Goal: Check status: Check status

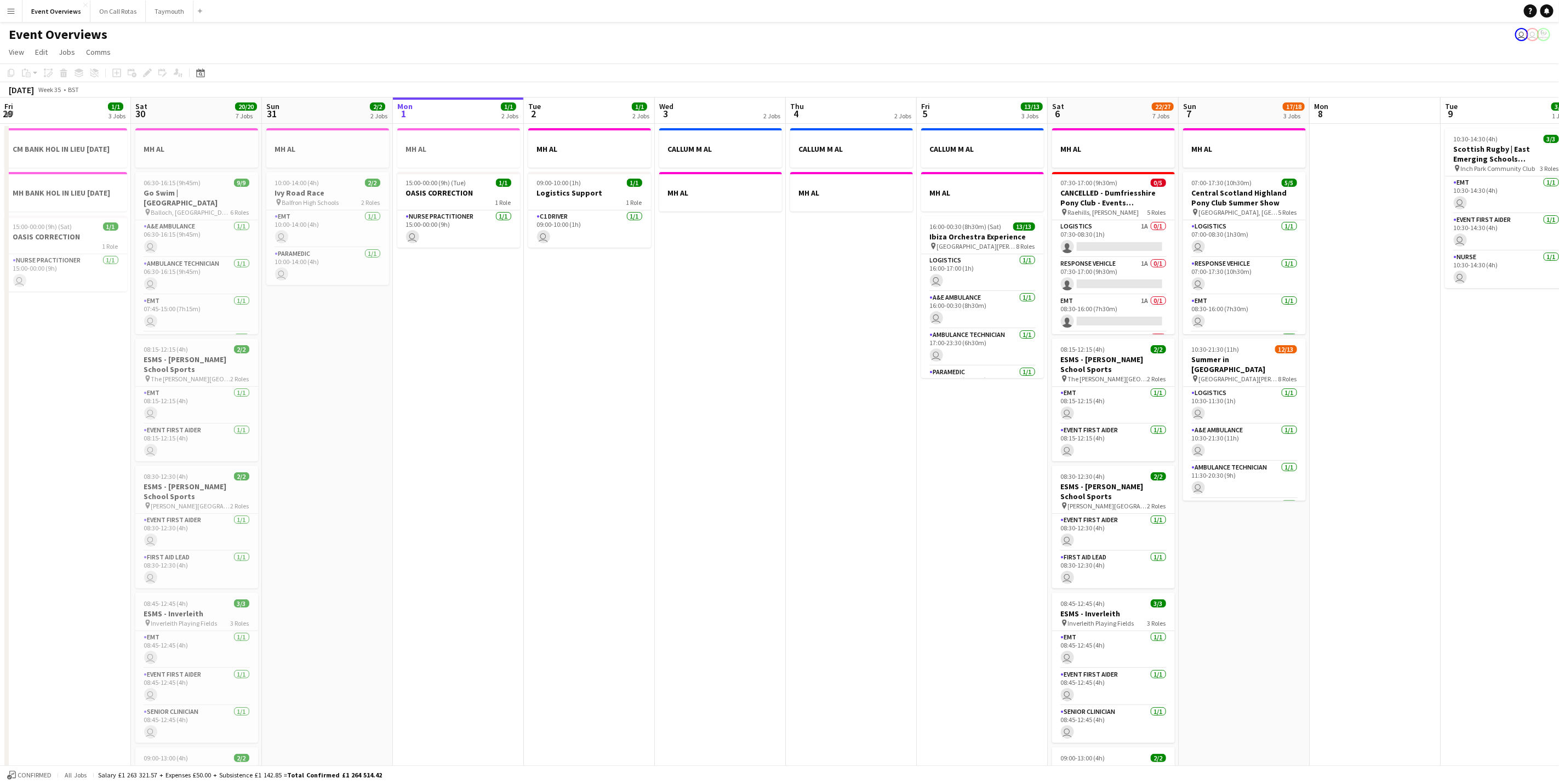
click at [602, 504] on app-calendar-viewport "Fri 29 1/1 3 Jobs Sat 30 20/20 7 Jobs Sun 31 2/2 2 Jobs Mon 1 1/1 2 Jobs Tue 2 …" at bounding box center [779, 579] width 1559 height 964
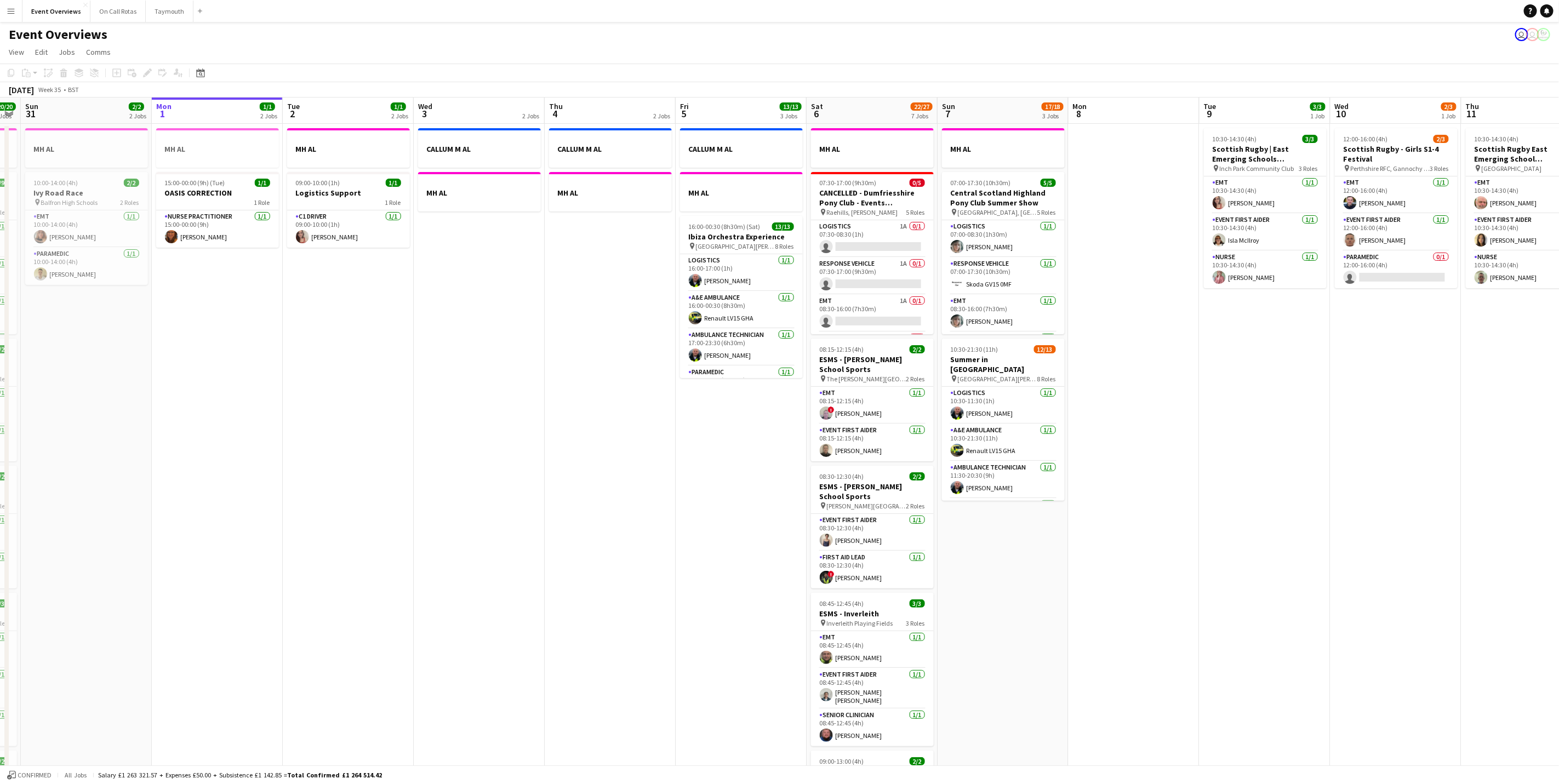
scroll to position [0, 367]
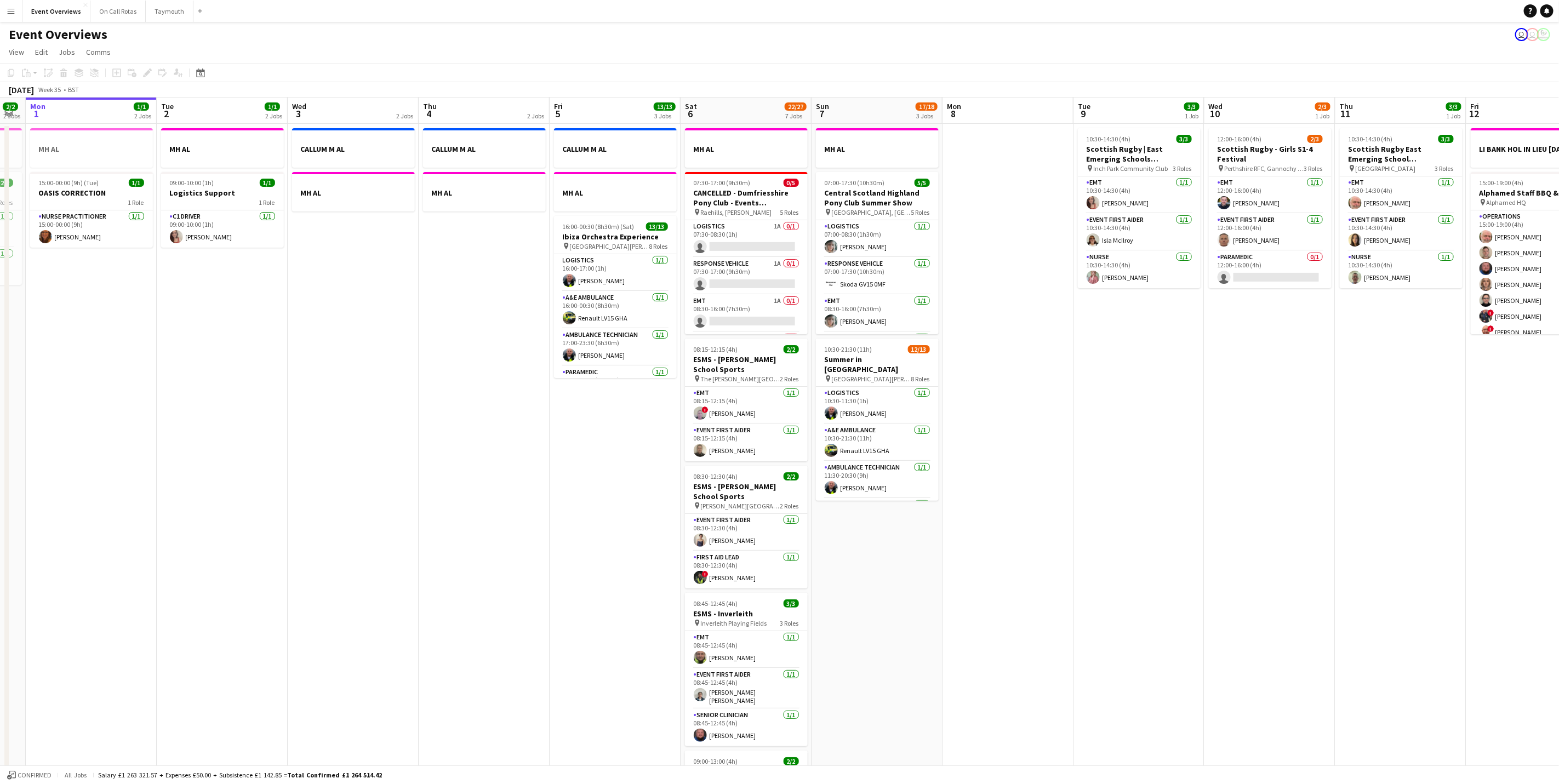
drag, startPoint x: 754, startPoint y: 454, endPoint x: 454, endPoint y: 456, distance: 300.0
click at [454, 456] on app-calendar-viewport "Fri 29 1/1 3 Jobs Sat 30 20/20 7 Jobs Sun 31 2/2 2 Jobs Mon 1 1/1 2 Jobs Tue 2 …" at bounding box center [779, 579] width 1559 height 964
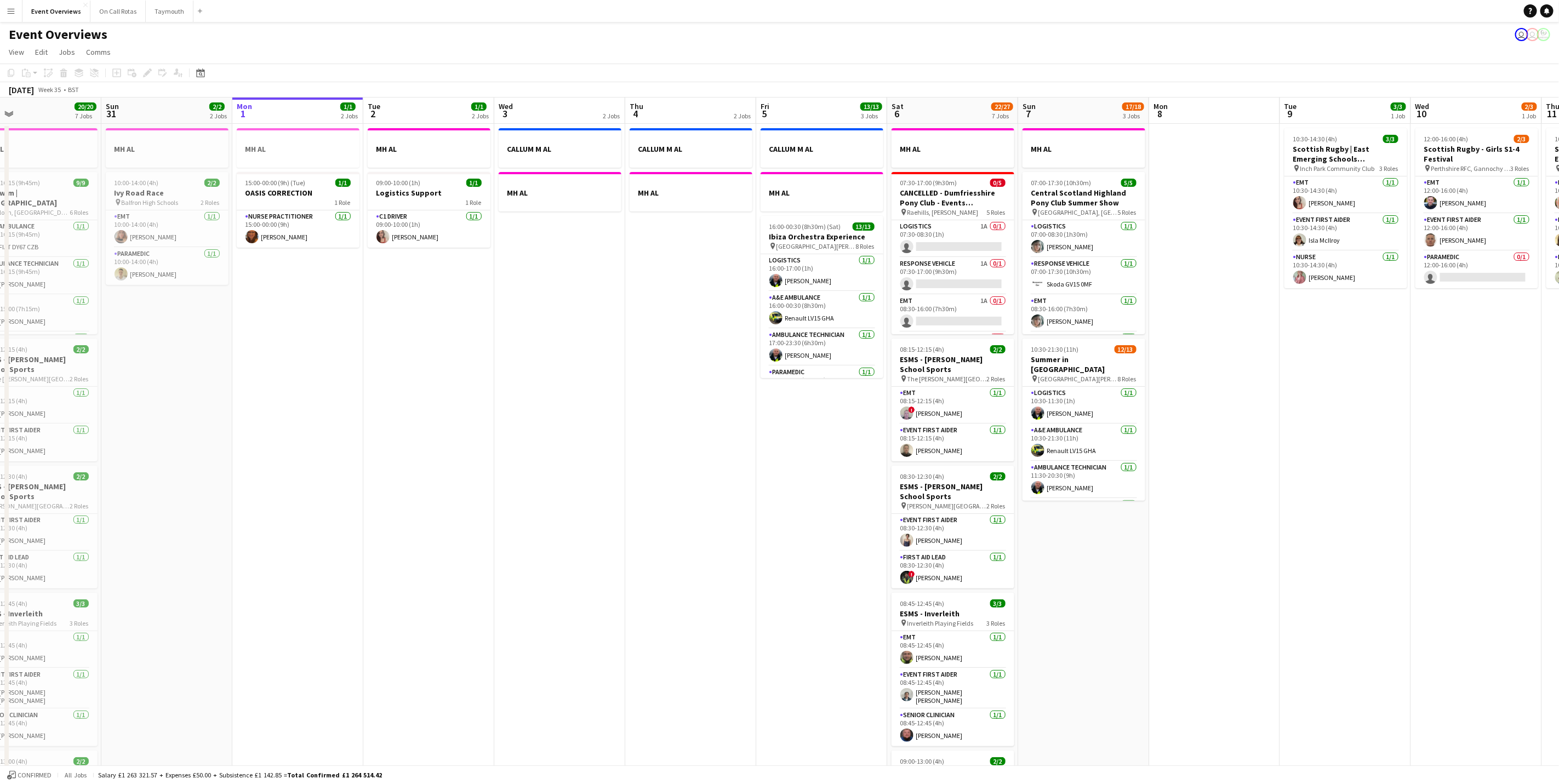
drag, startPoint x: 1080, startPoint y: 526, endPoint x: 1286, endPoint y: 556, distance: 208.2
click at [1286, 556] on app-calendar-viewport "Thu 28 1/1 1 Job Fri 29 1/1 3 Jobs Sat 30 20/20 7 Jobs Sun 31 2/2 2 Jobs Mon 1 …" at bounding box center [779, 579] width 1559 height 964
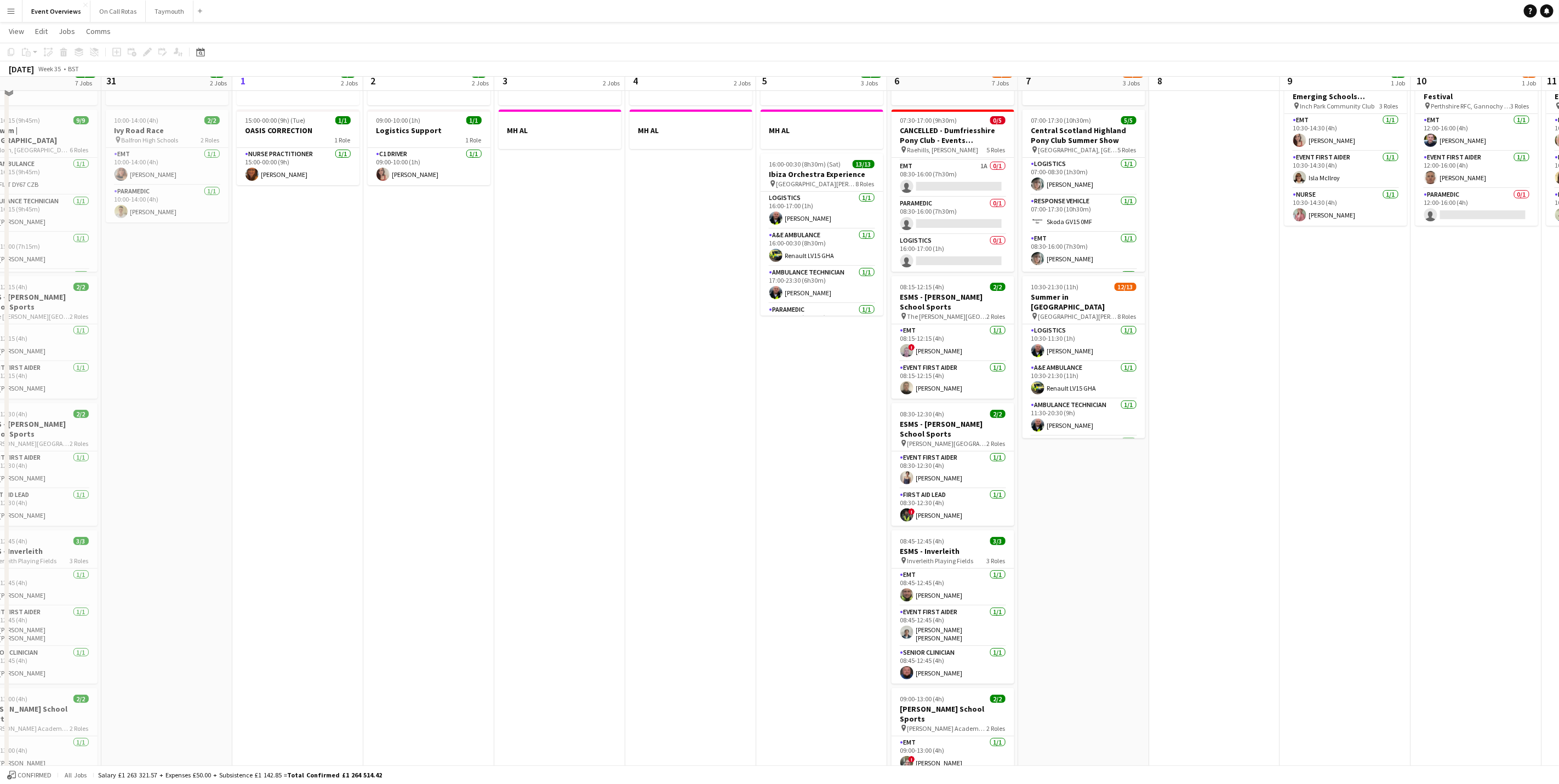
scroll to position [48, 0]
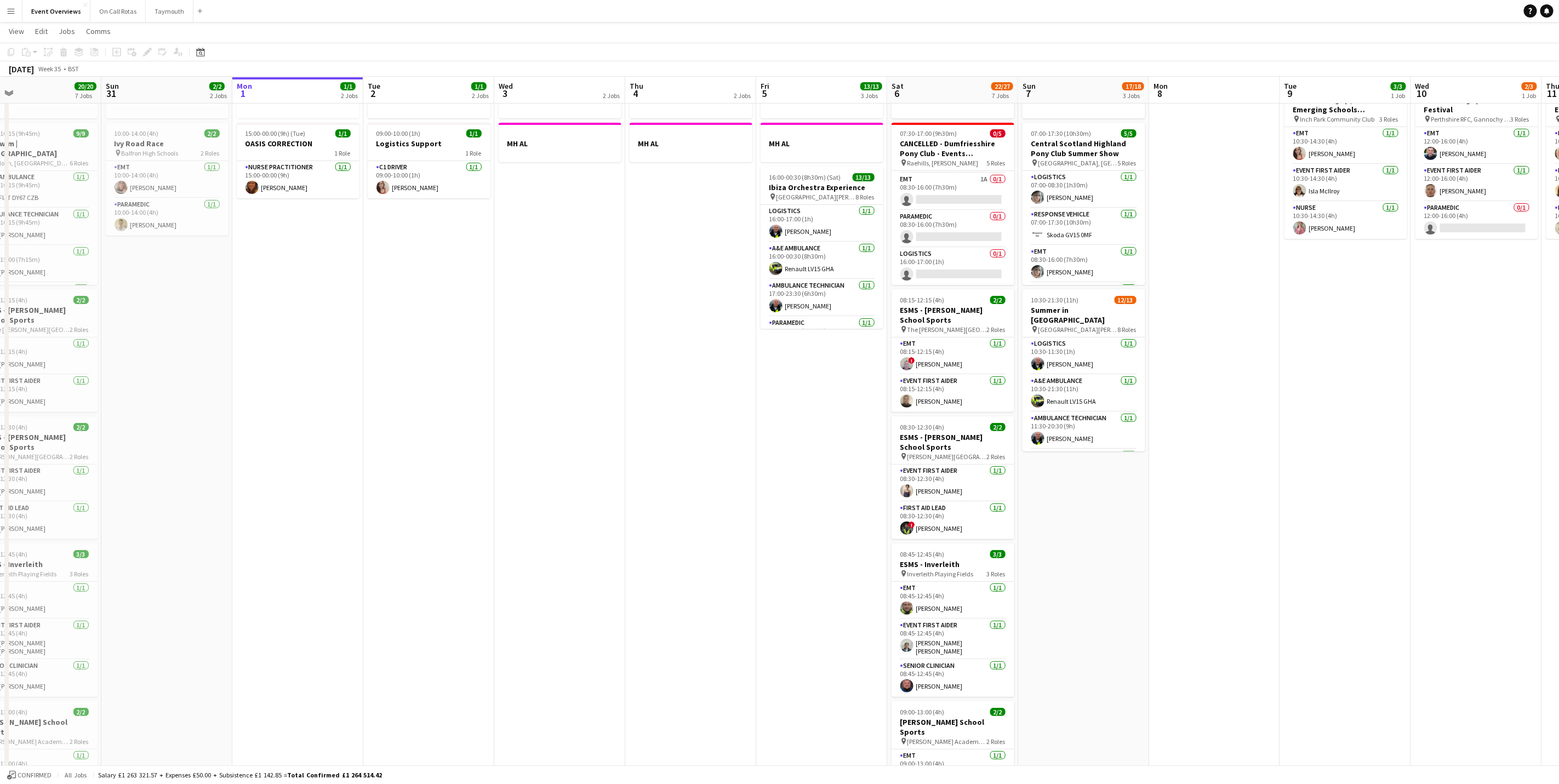
drag, startPoint x: 1250, startPoint y: 269, endPoint x: 1201, endPoint y: 272, distance: 49.1
click at [1246, 269] on app-calendar-viewport "Thu 28 1/1 1 Job Fri 29 1/1 3 Jobs Sat 30 20/20 7 Jobs Sun 31 2/2 2 Jobs Mon 1 …" at bounding box center [779, 503] width 1559 height 1018
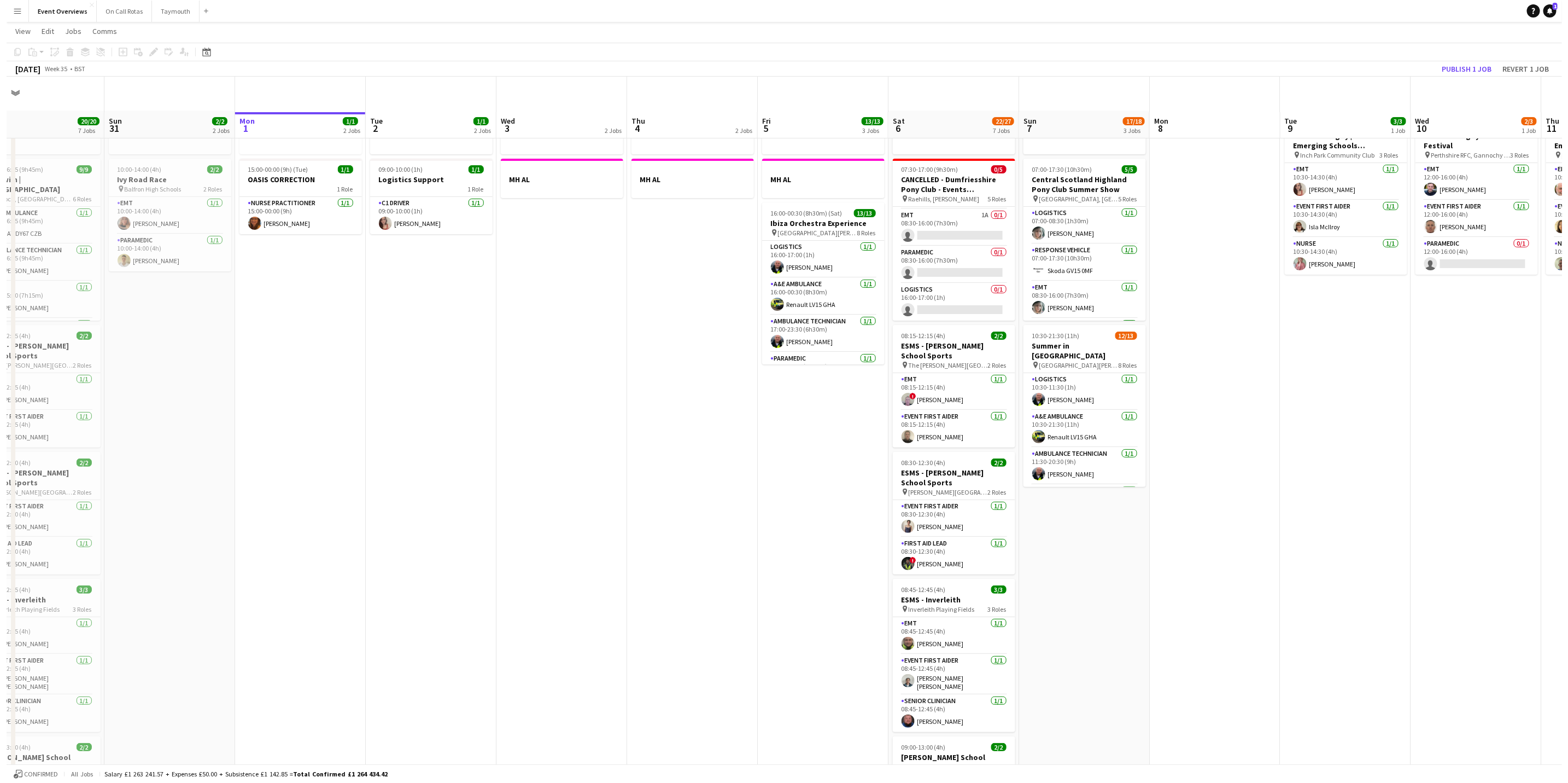
scroll to position [0, 0]
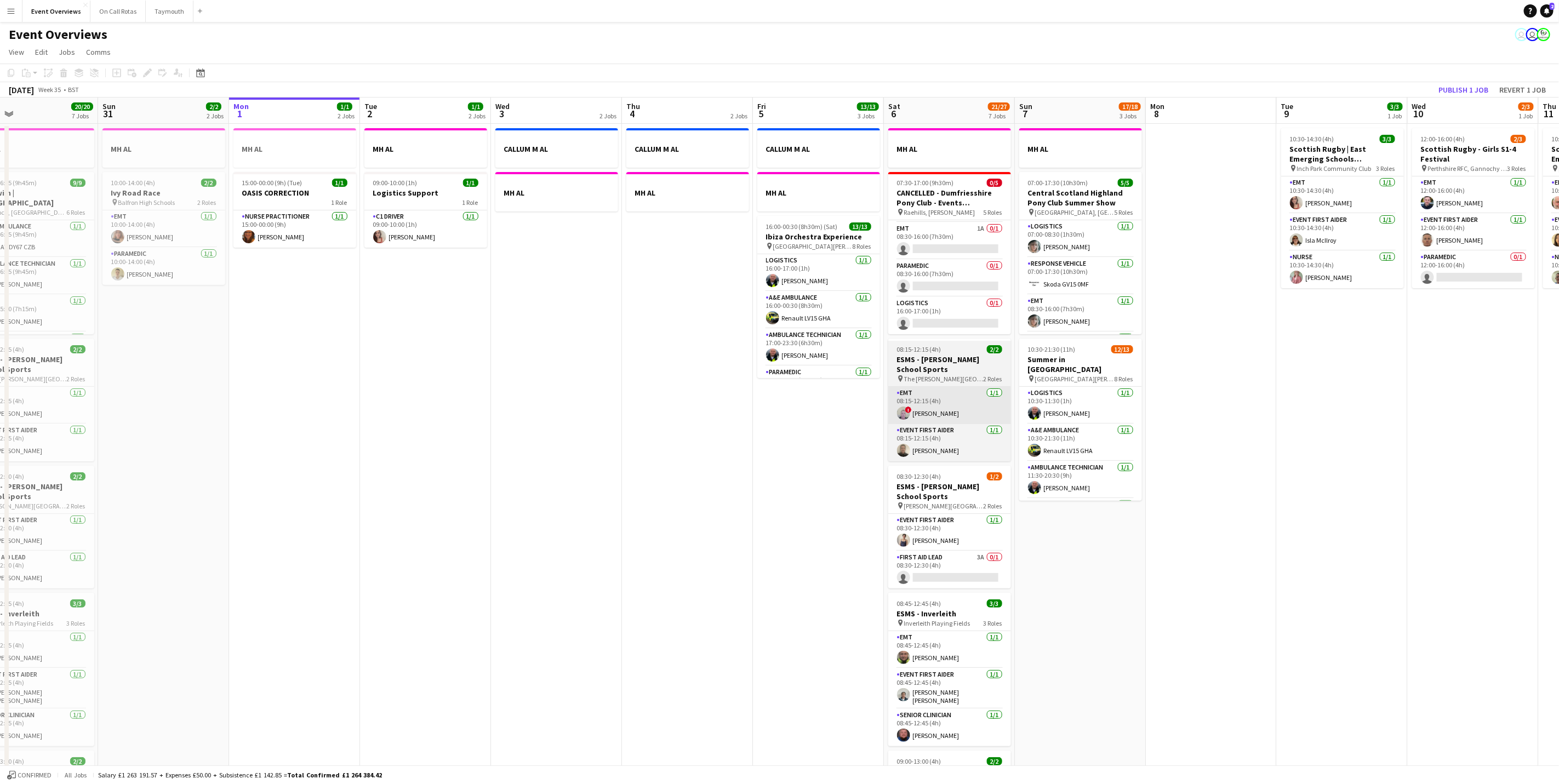
click at [889, 388] on app-card-role "EMT [DATE] 08:15-12:15 (4h) ! [PERSON_NAME]" at bounding box center [950, 405] width 123 height 37
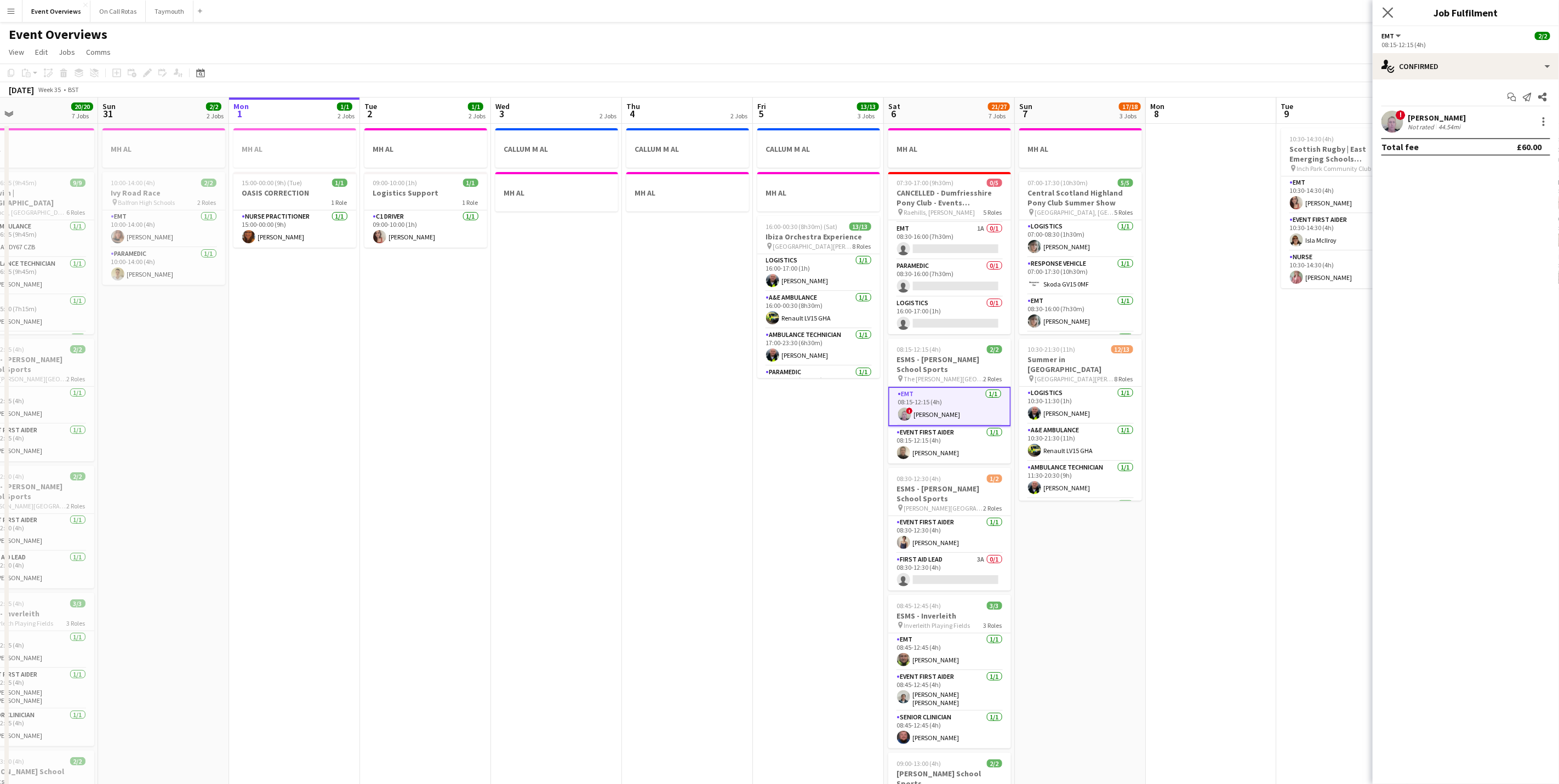
click at [1391, 6] on app-icon "Close pop-in" at bounding box center [1389, 13] width 16 height 16
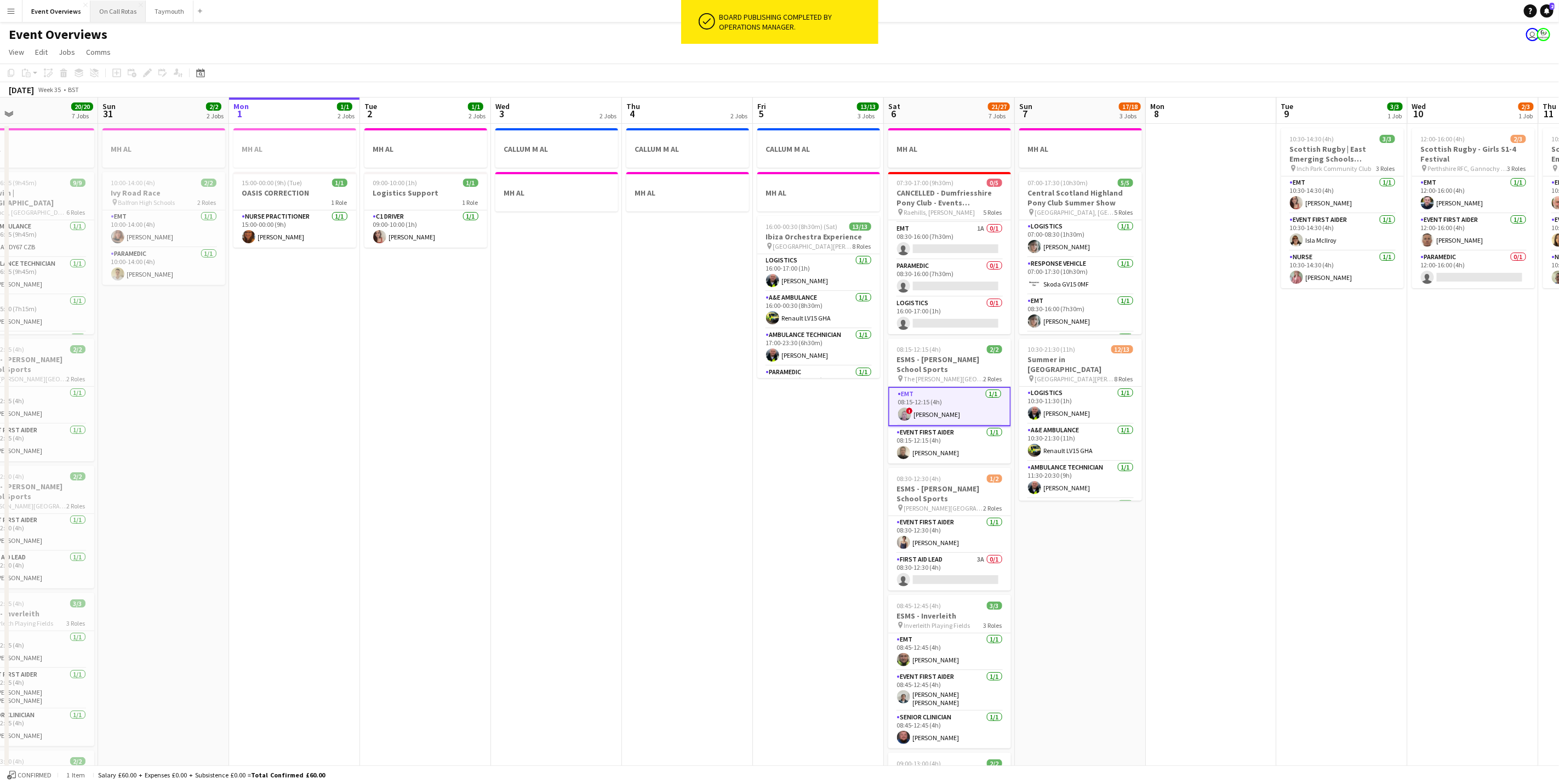
click at [115, 17] on button "On Call Rotas Close" at bounding box center [118, 11] width 55 height 21
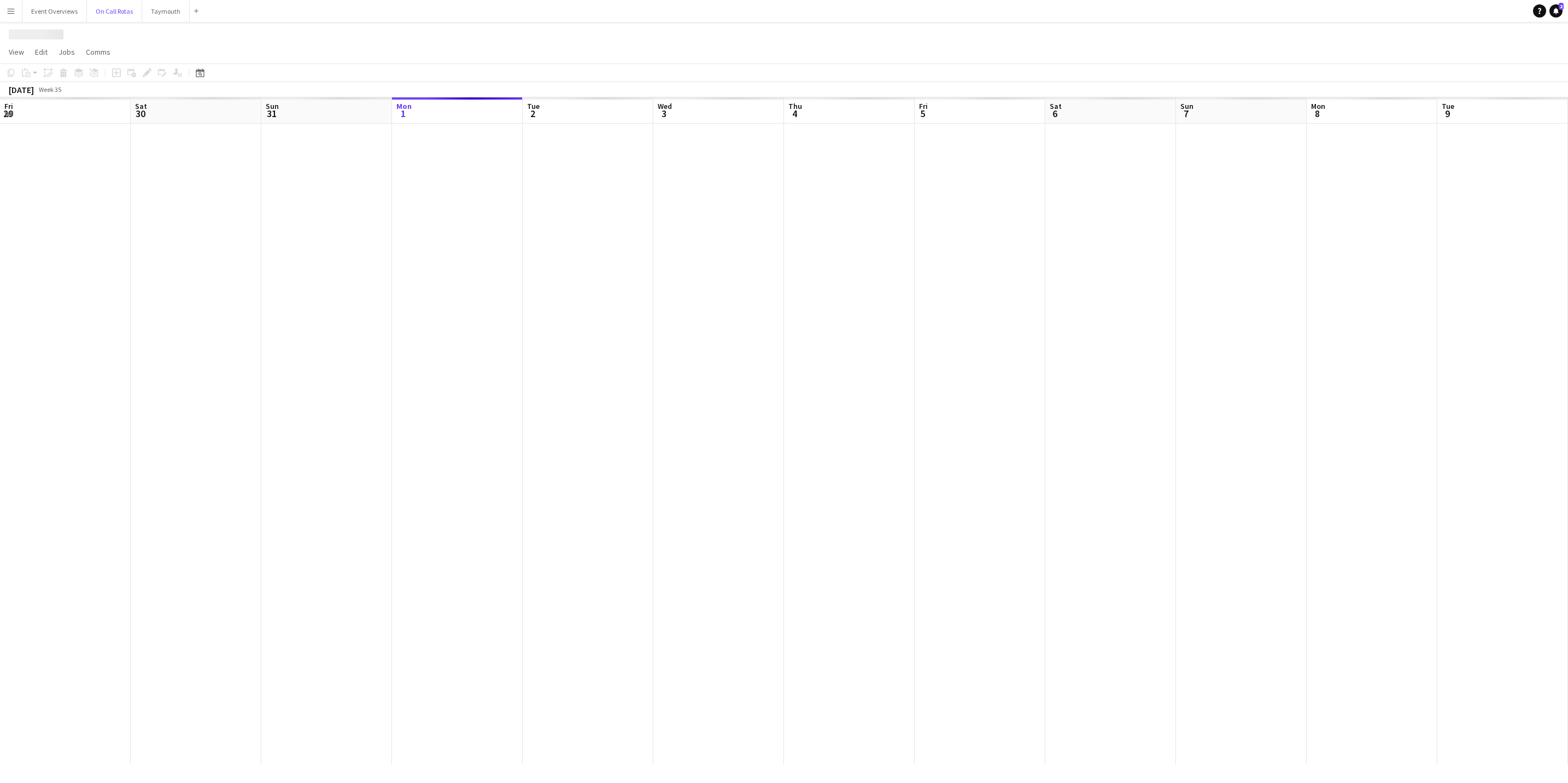
scroll to position [0, 262]
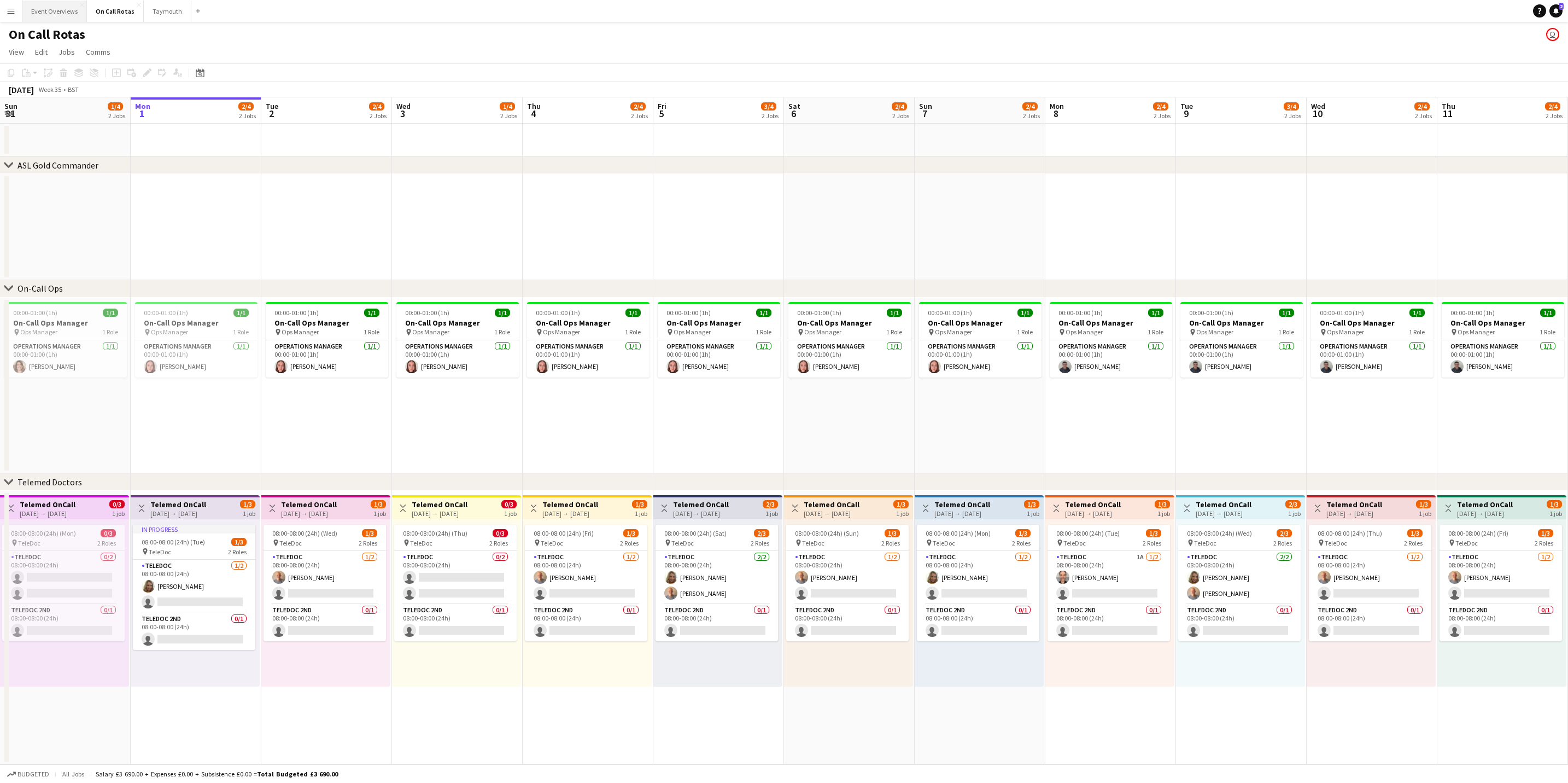
click at [43, 15] on button "Event Overviews Close" at bounding box center [54, 11] width 65 height 21
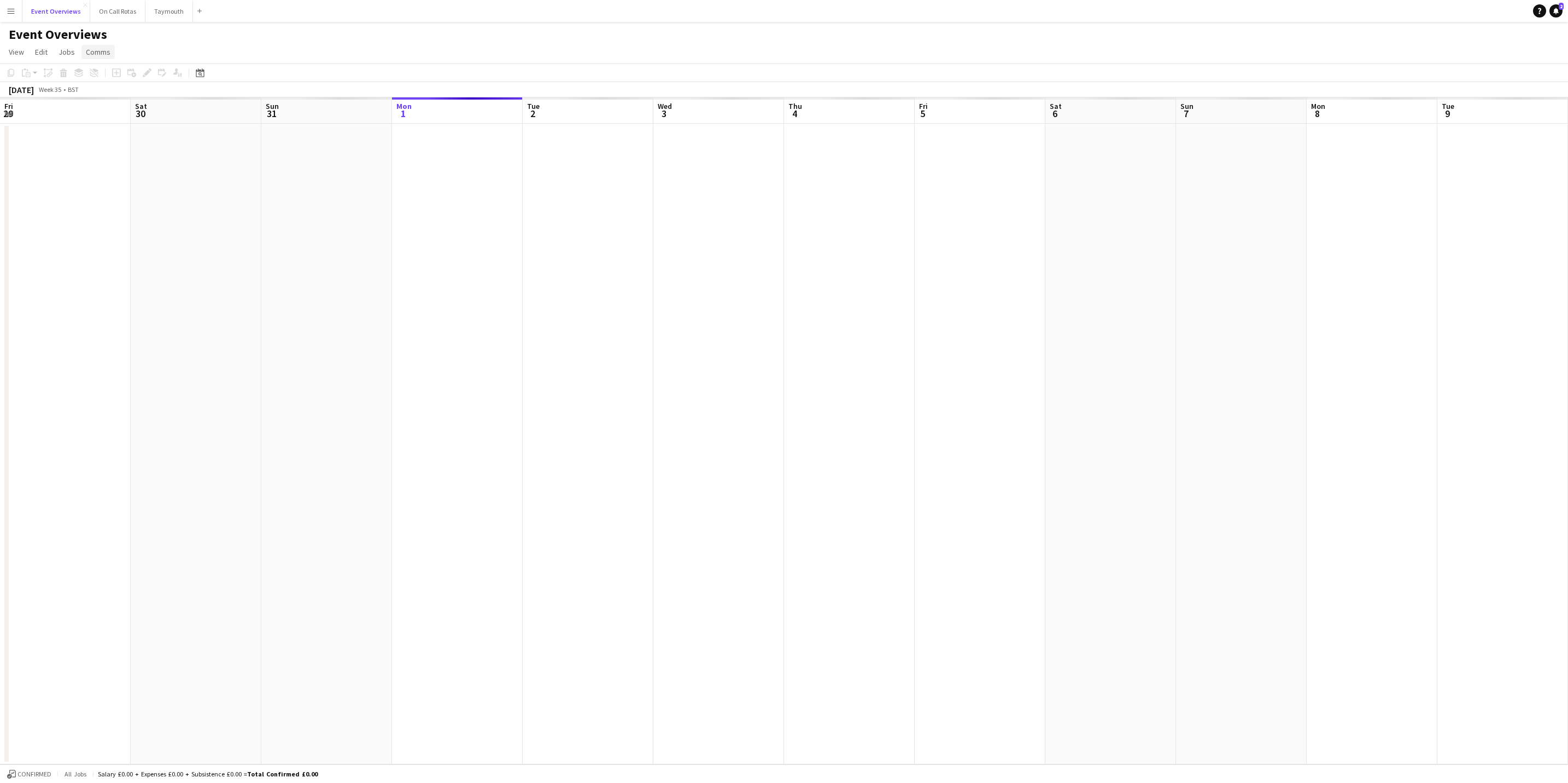
scroll to position [0, 262]
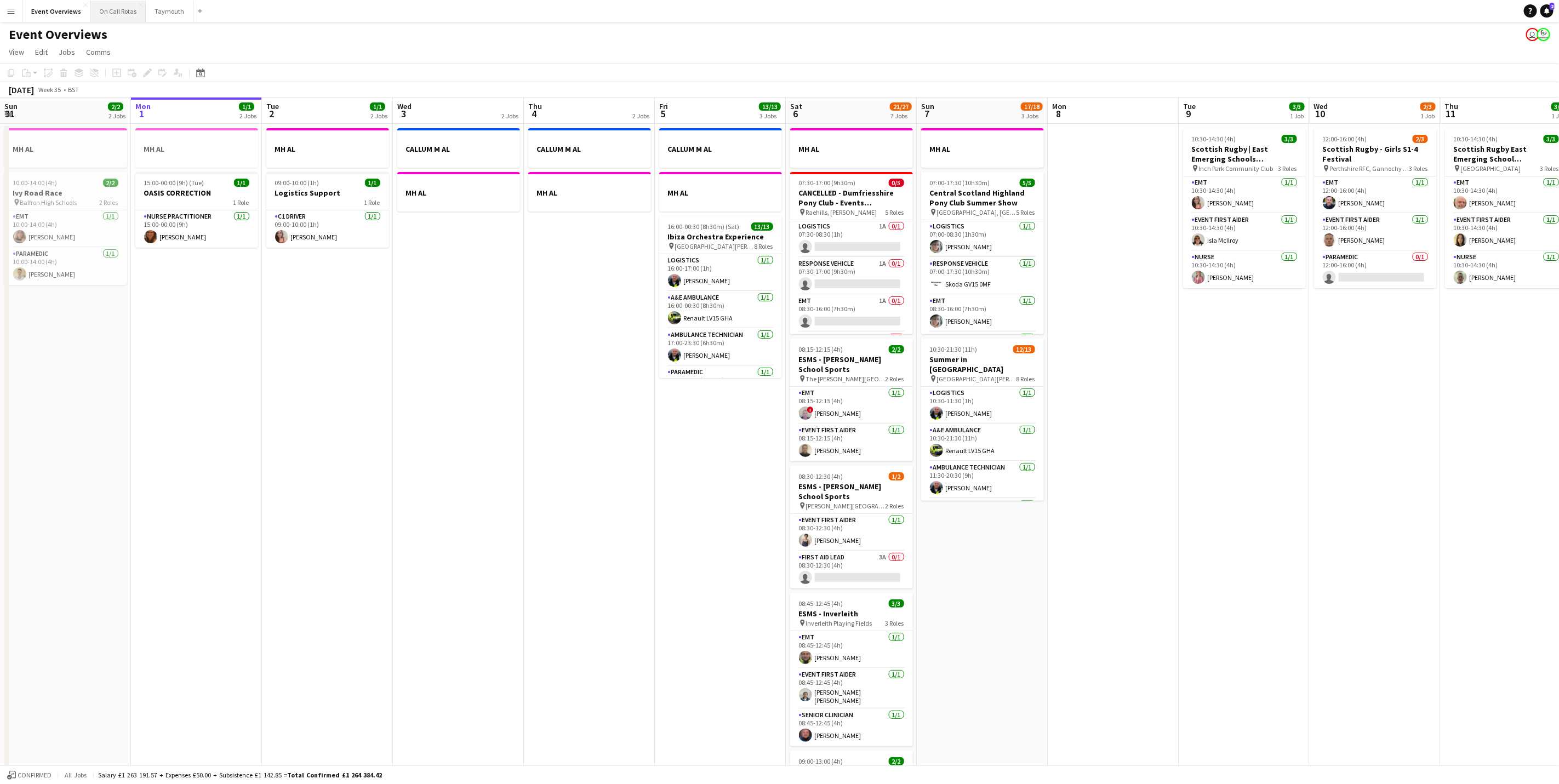
click at [114, 20] on button "On Call Rotas Close" at bounding box center [118, 11] width 55 height 21
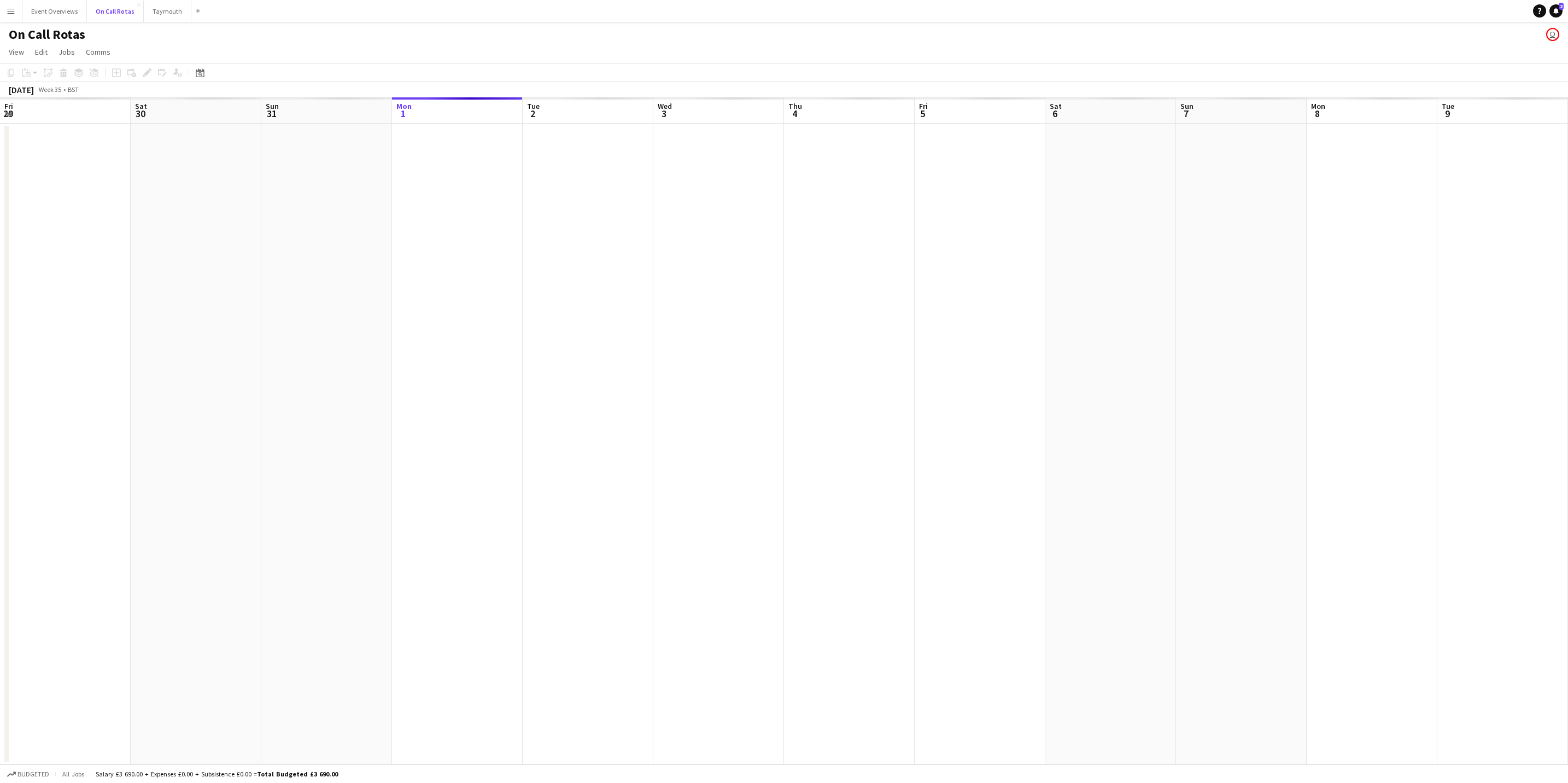
scroll to position [0, 262]
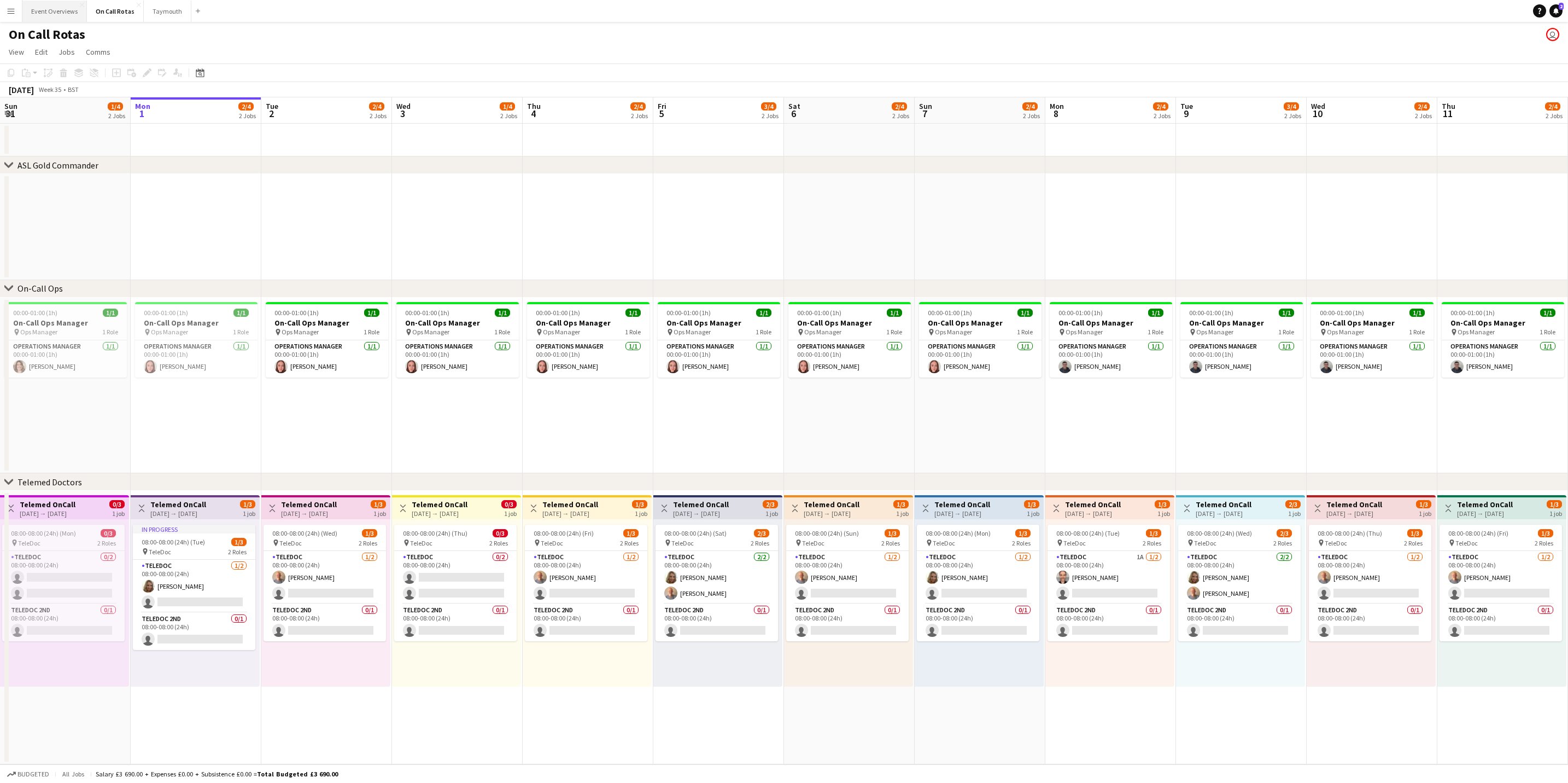
click at [33, 5] on button "Event Overviews Close" at bounding box center [54, 11] width 65 height 21
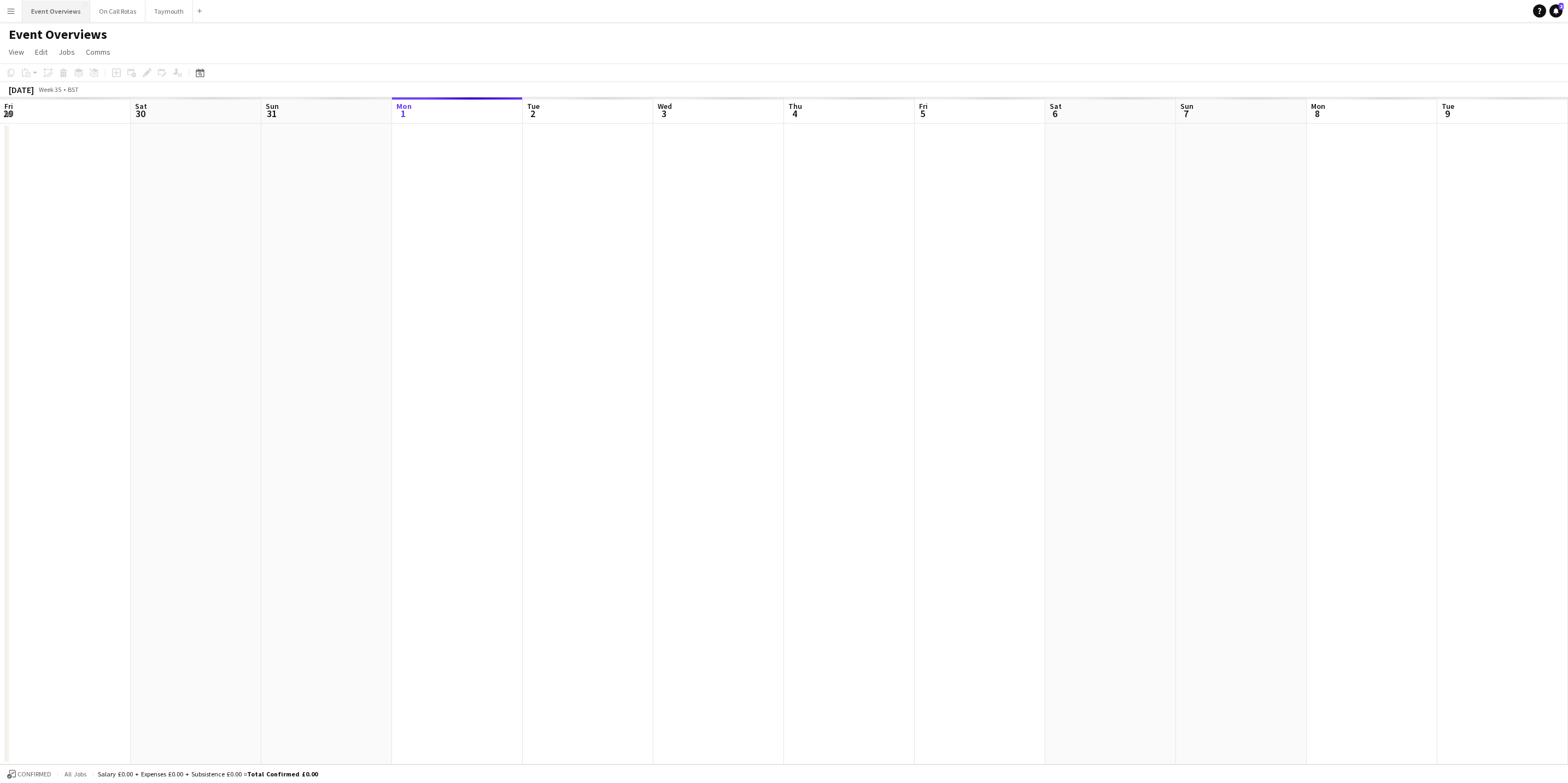
scroll to position [0, 262]
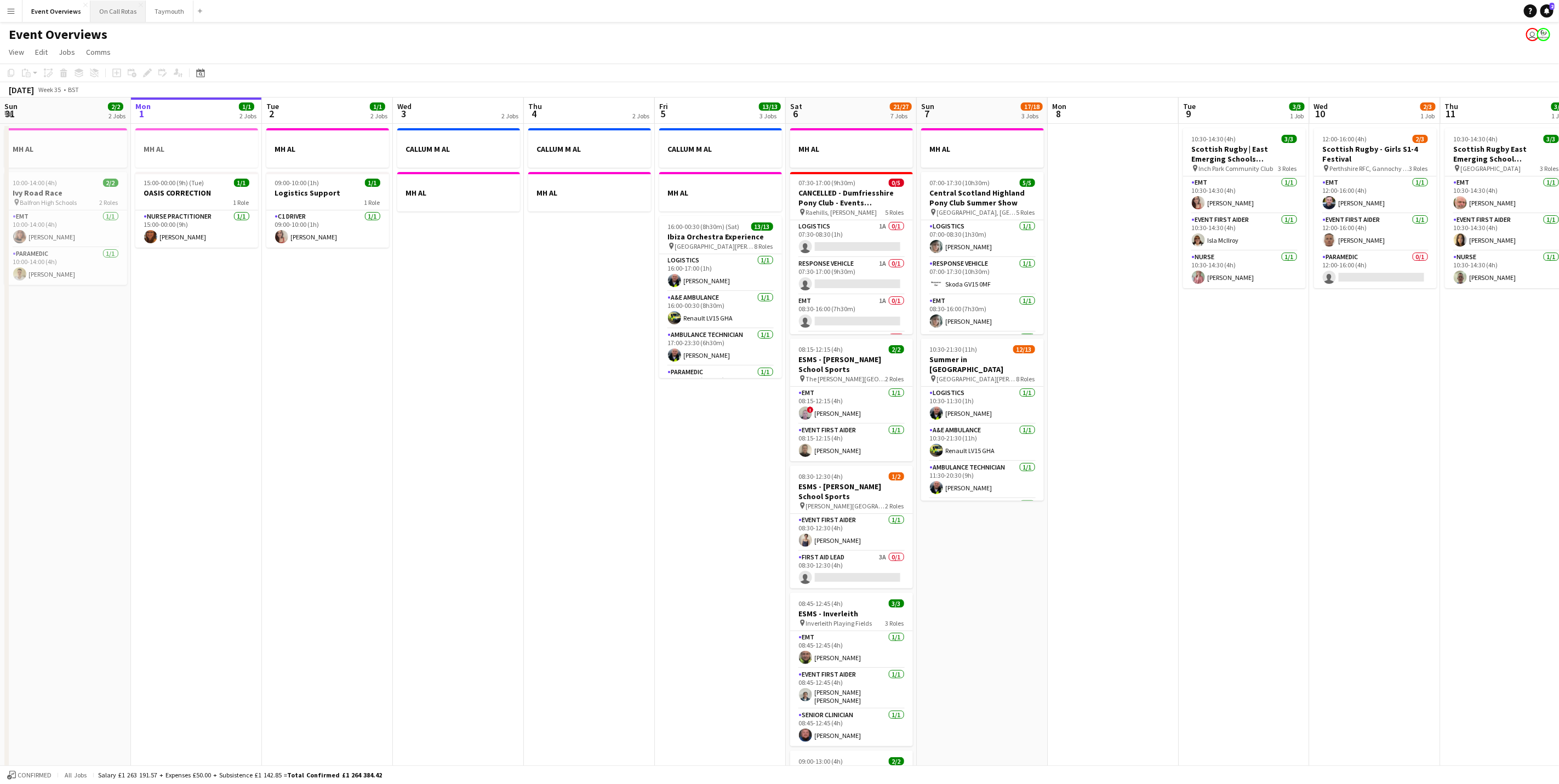
click at [115, 12] on button "On Call Rotas Close" at bounding box center [118, 11] width 55 height 21
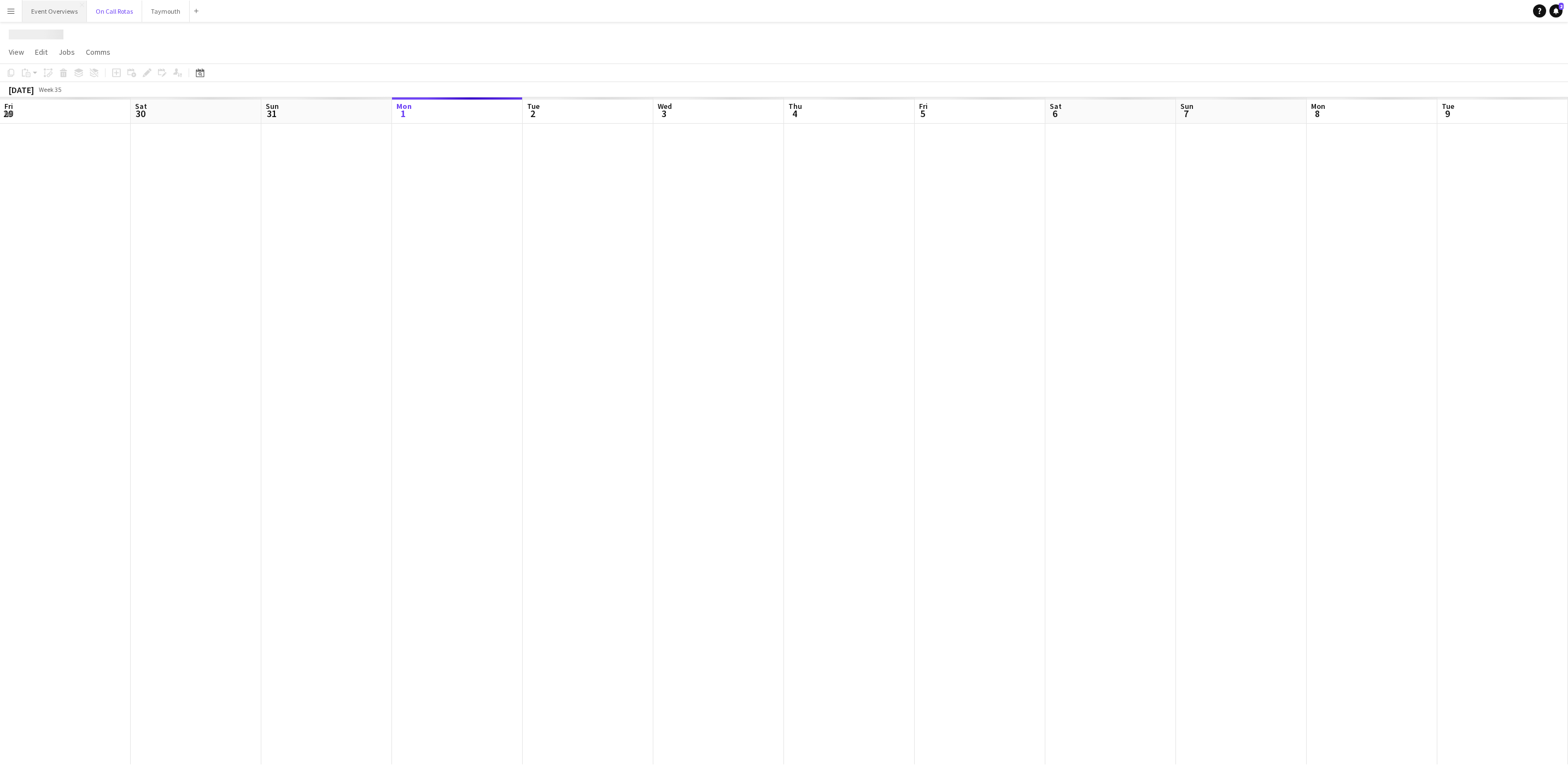
scroll to position [0, 262]
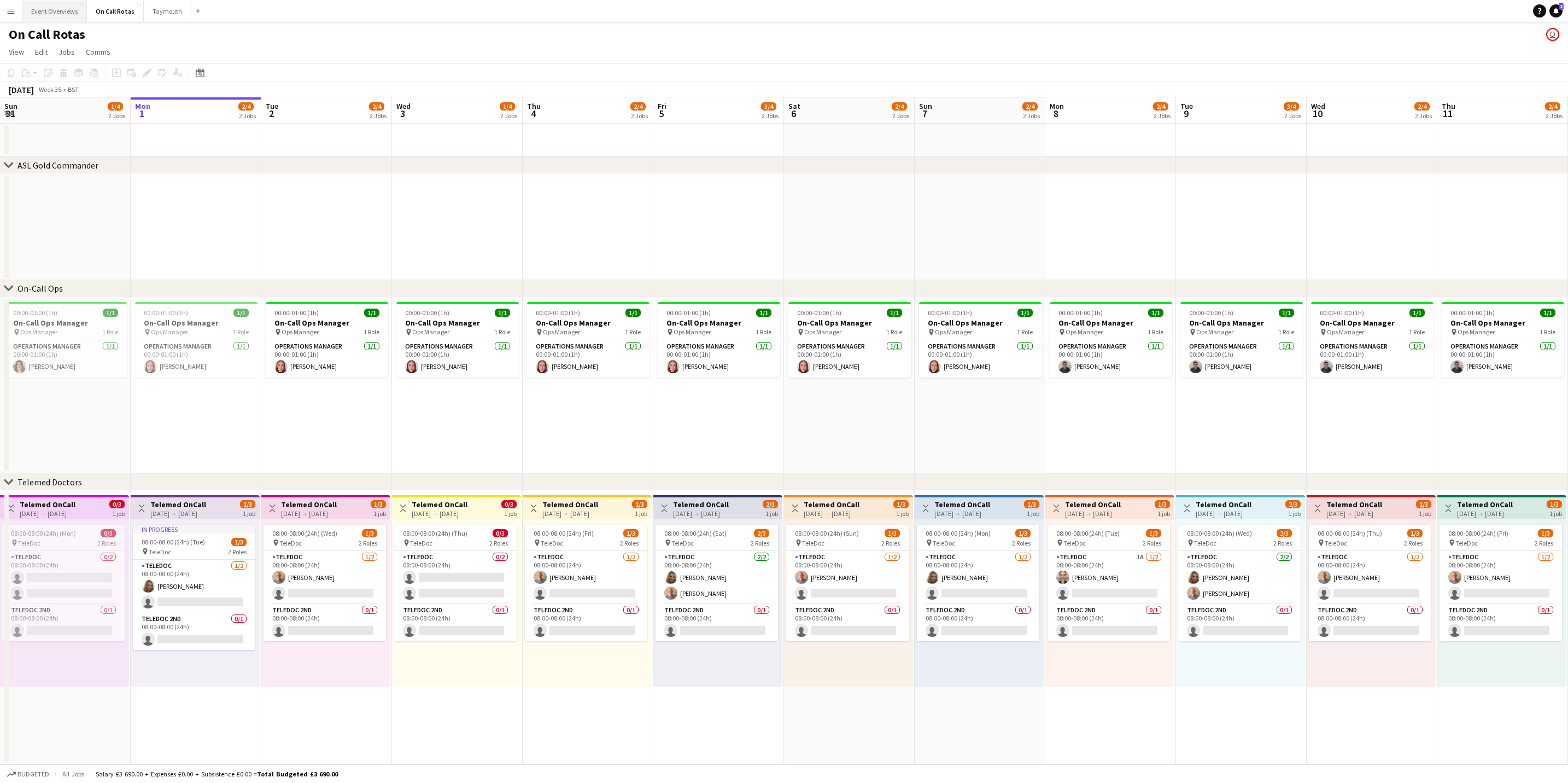
click at [54, 10] on button "Event Overviews Close" at bounding box center [54, 11] width 65 height 21
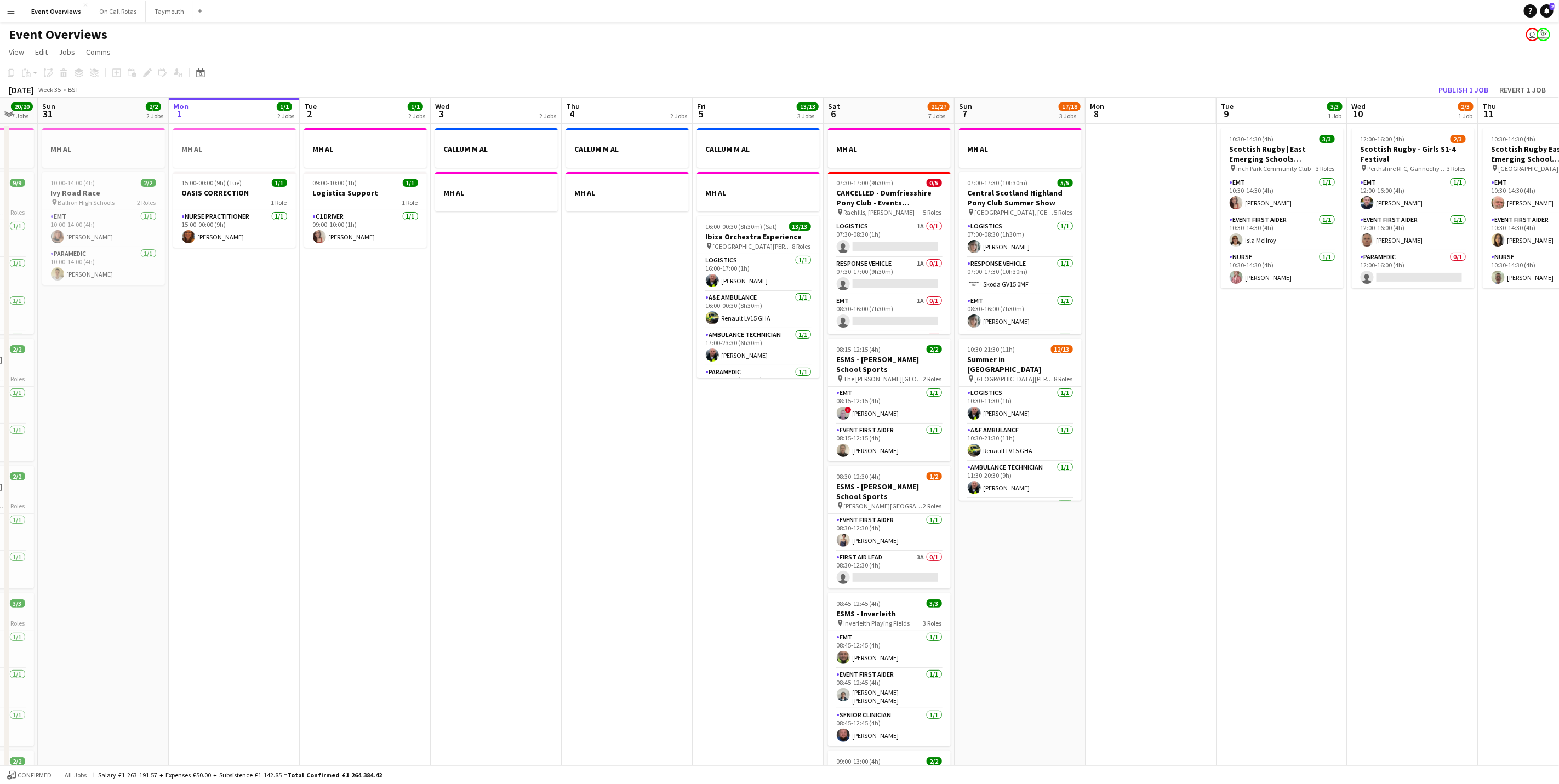
scroll to position [0, 344]
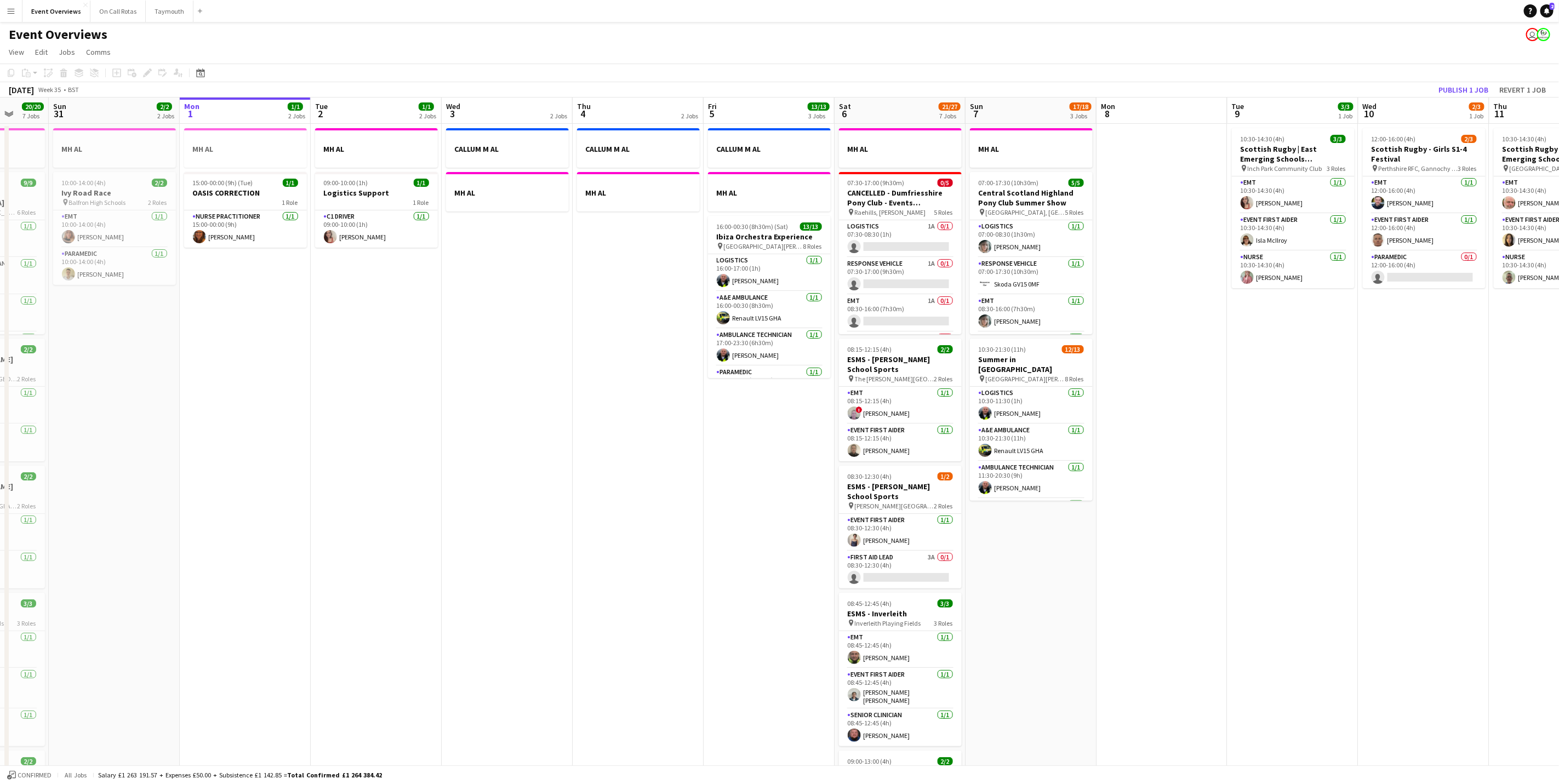
drag, startPoint x: 1274, startPoint y: 566, endPoint x: 1323, endPoint y: 558, distance: 49.6
click at [1323, 558] on app-calendar-viewport "Thu 28 1/1 1 Job Fri 29 1/1 3 Jobs Sat 30 20/20 7 Jobs Sun 31 2/2 2 Jobs Mon 1 …" at bounding box center [779, 579] width 1559 height 964
click at [1011, 242] on app-card-role "Logistics [DATE] 07:00-08:30 (1h30m) [PERSON_NAME]" at bounding box center [1031, 239] width 123 height 37
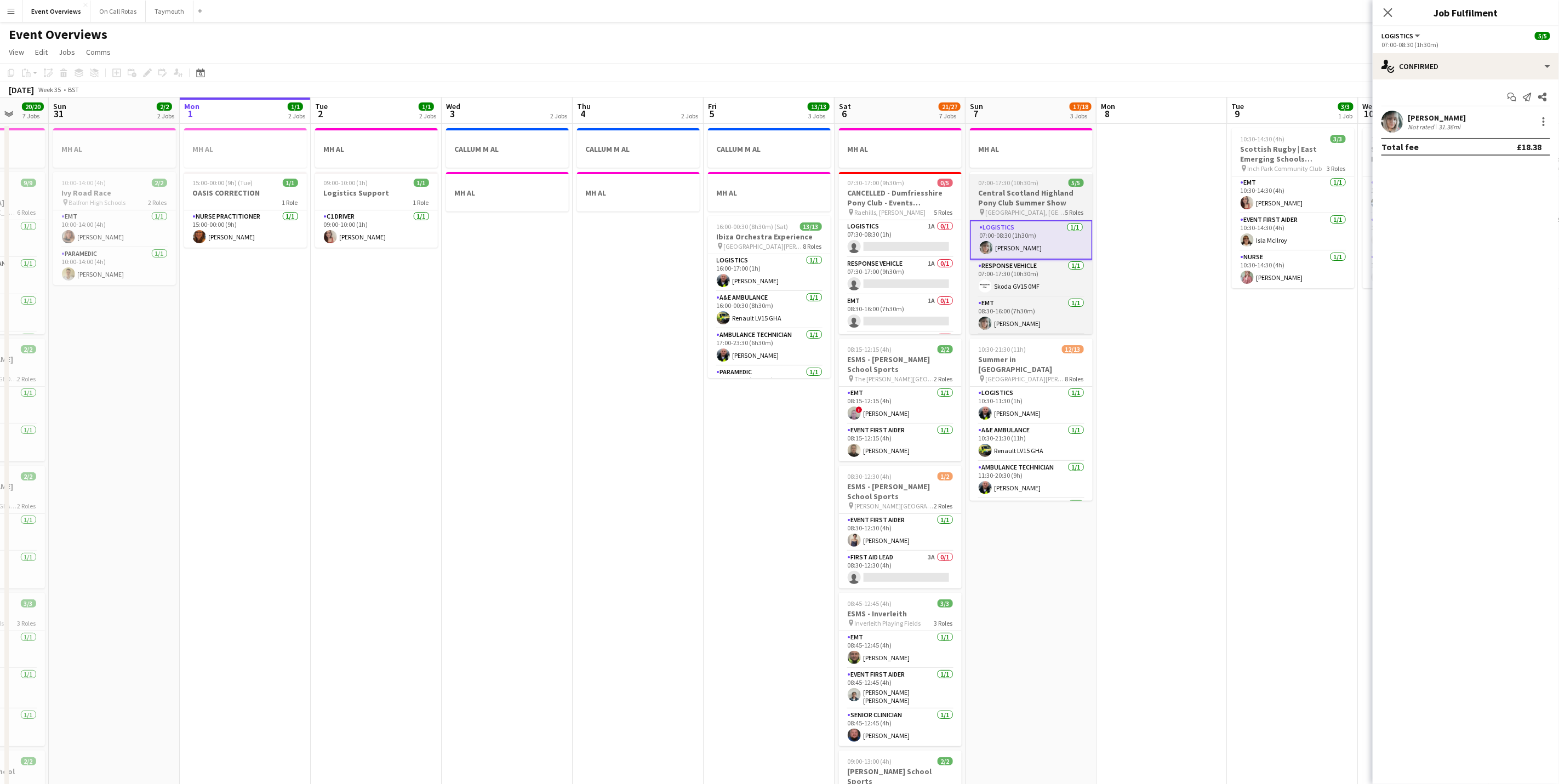
click at [1009, 204] on h3 "Central Scotland Highland Pony Club Summer Show" at bounding box center [1031, 197] width 123 height 20
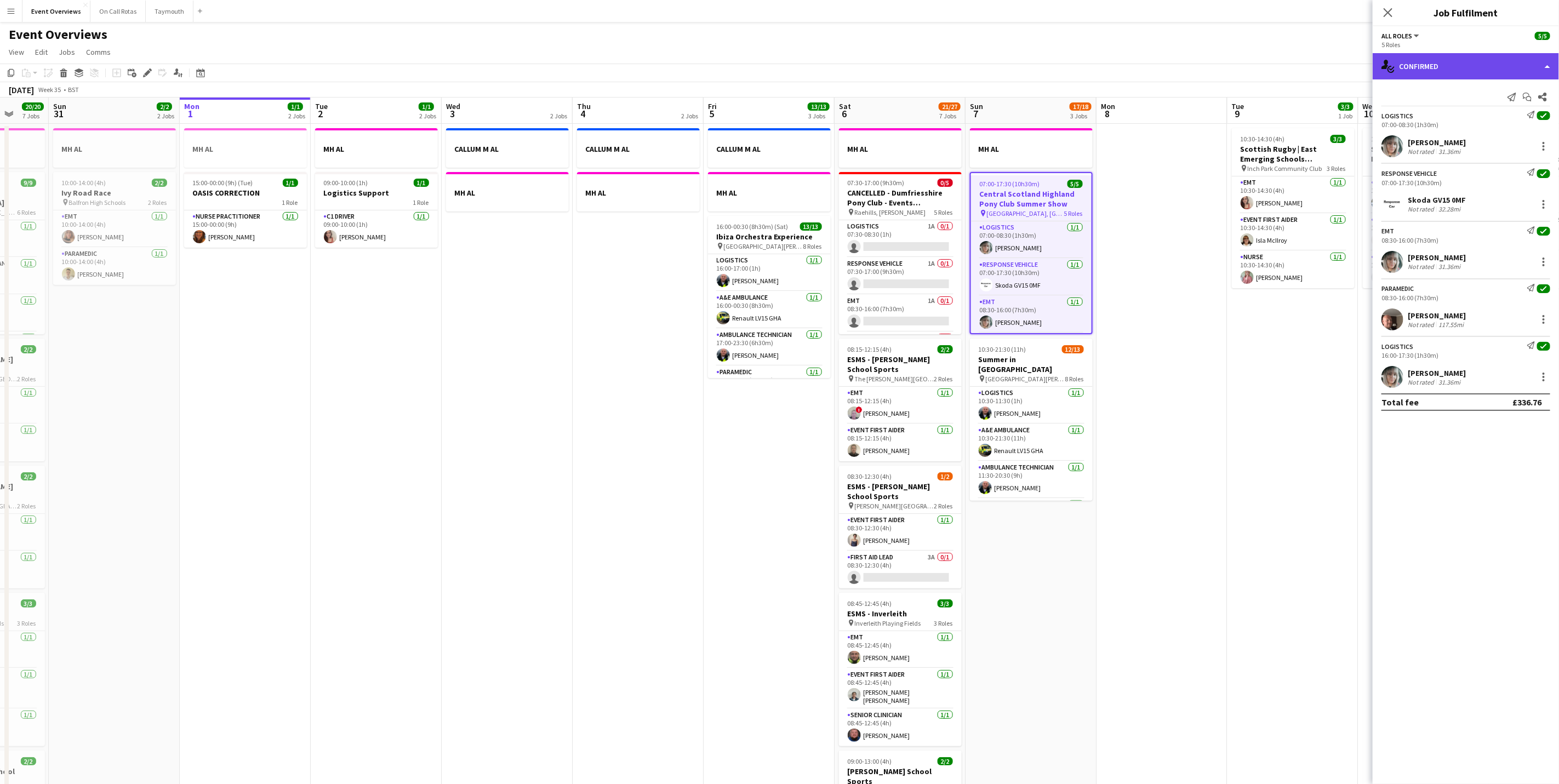
click at [1509, 66] on div "single-neutral-actions-check-2 Confirmed" at bounding box center [1466, 66] width 186 height 26
click at [1493, 115] on div "pen-write Job Details" at bounding box center [1501, 114] width 108 height 22
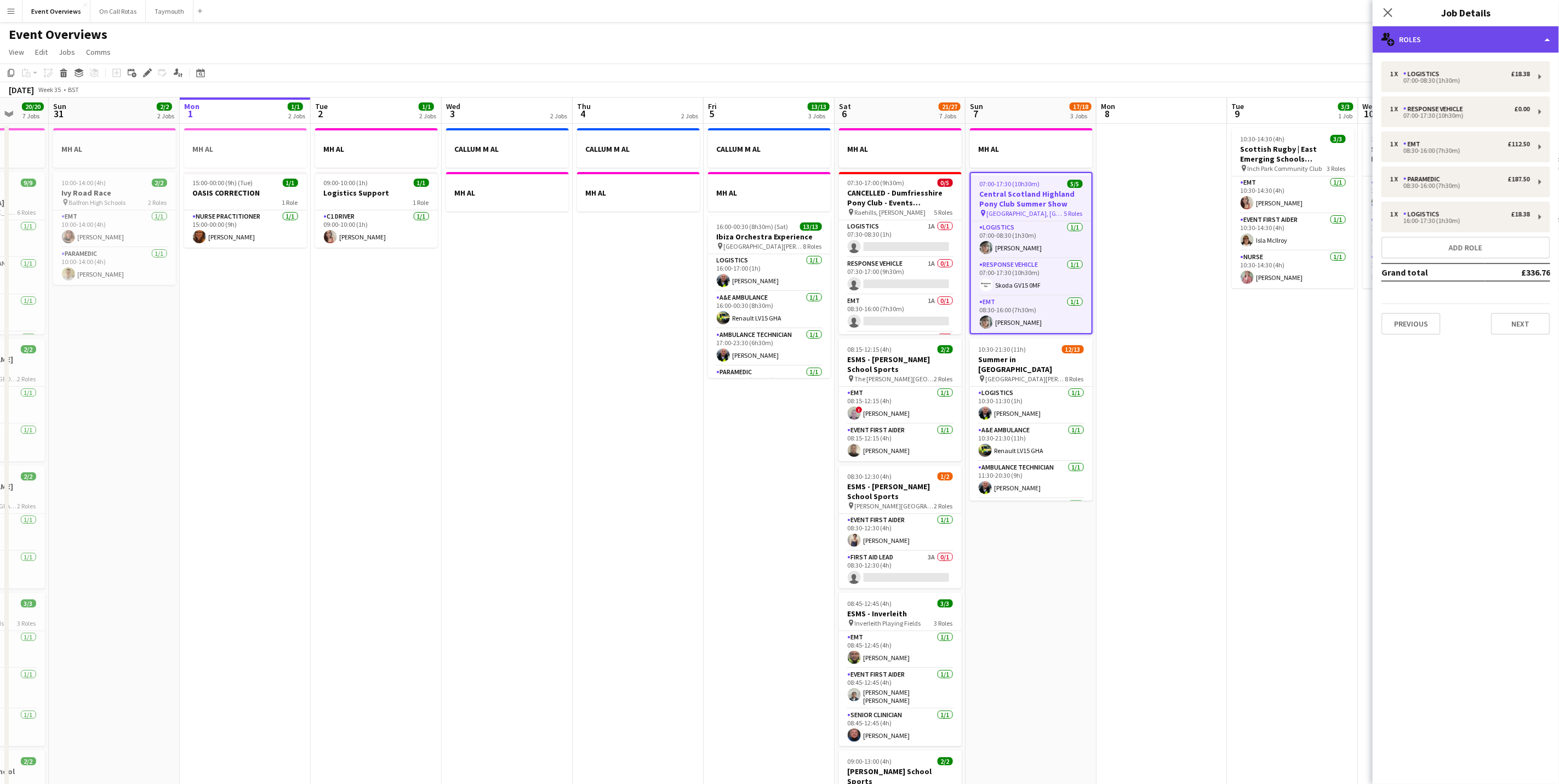
click at [1444, 50] on div "multiple-users-add Roles" at bounding box center [1466, 39] width 186 height 26
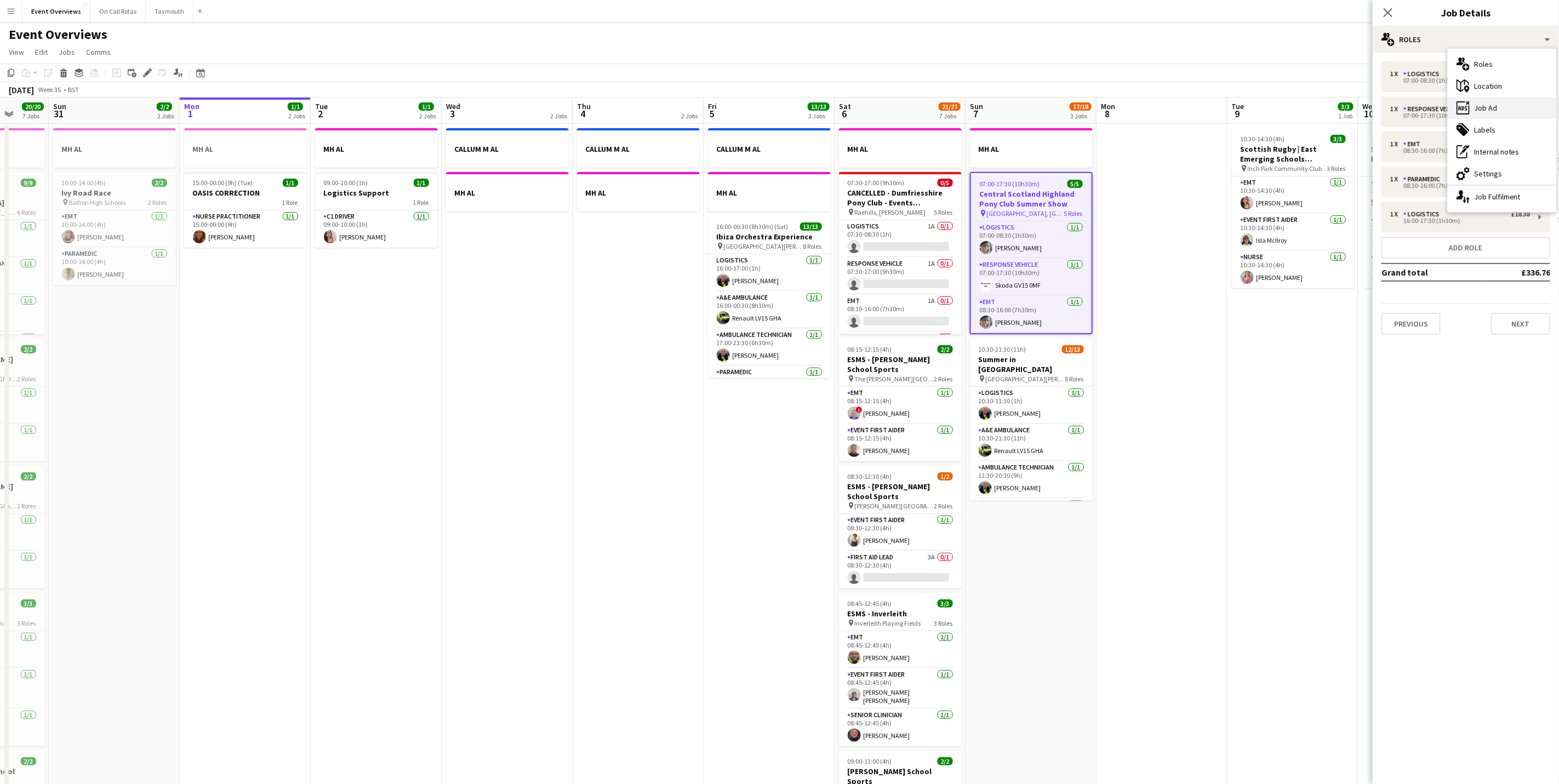
click at [1473, 103] on div "ads-window Job Ad" at bounding box center [1501, 108] width 108 height 22
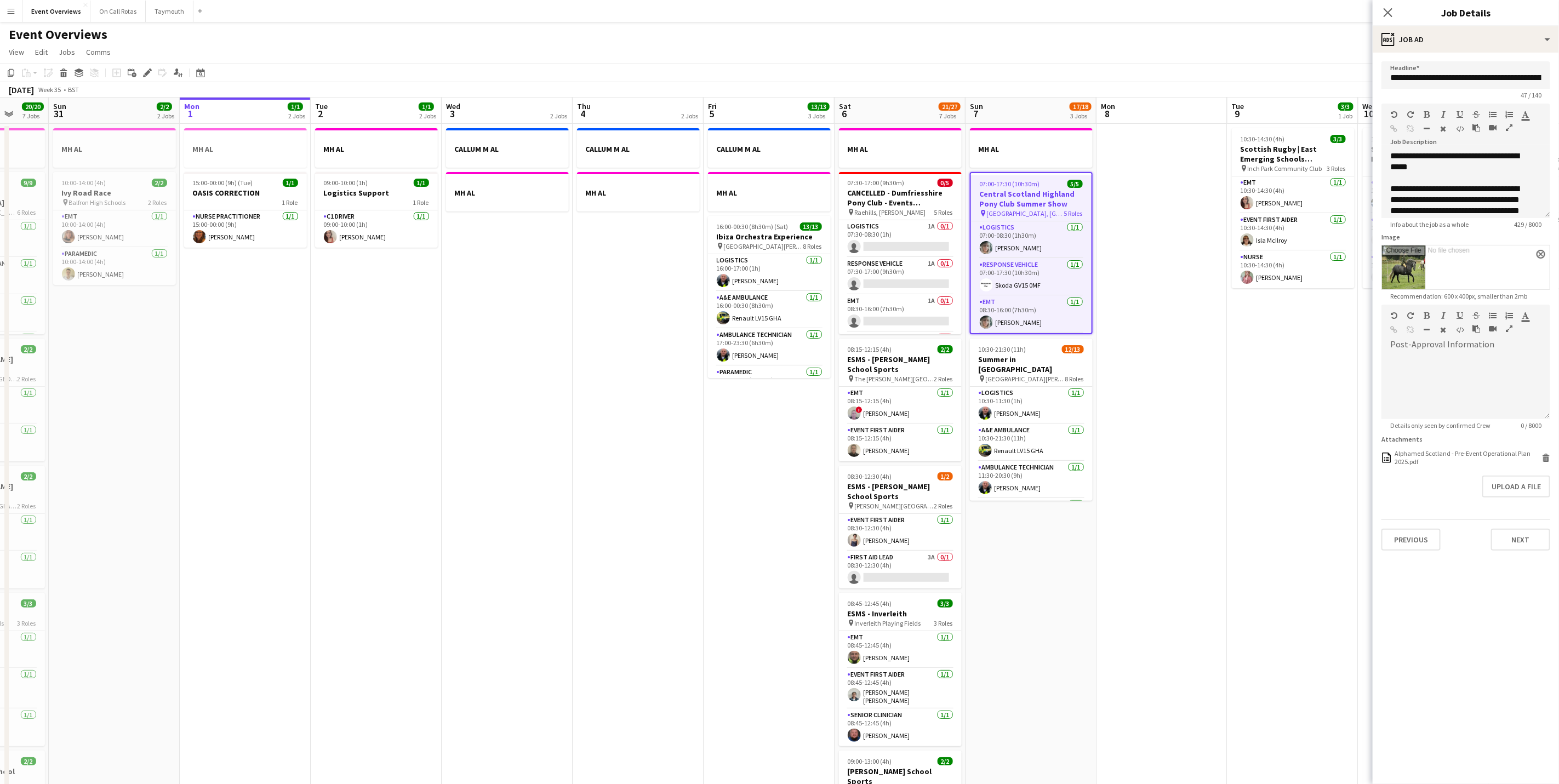
scroll to position [150, 0]
click at [1388, 17] on icon "Close pop-in" at bounding box center [1388, 12] width 10 height 10
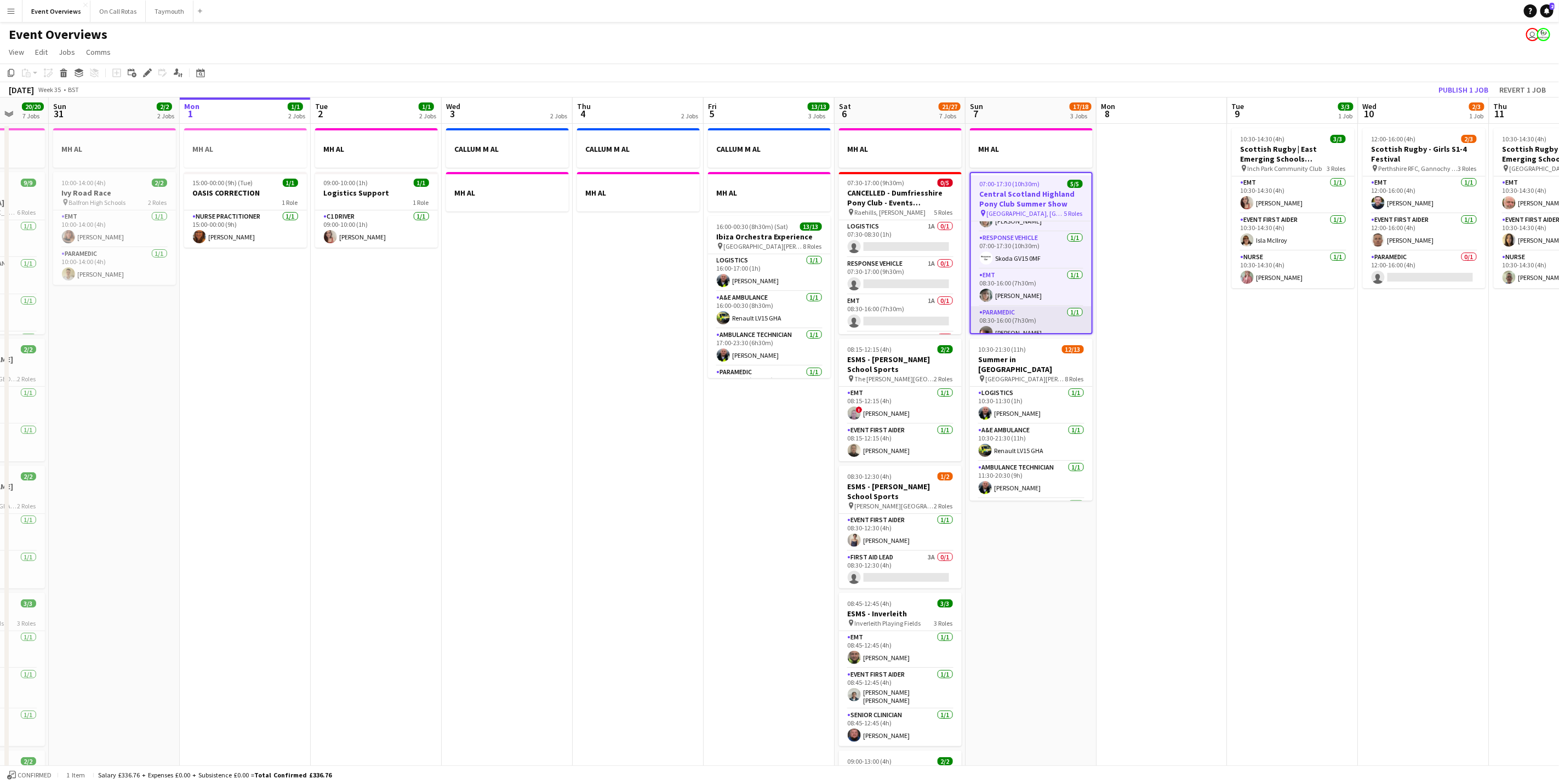
scroll to position [0, 0]
click at [1116, 41] on div "Event Overviews user" at bounding box center [779, 32] width 1559 height 21
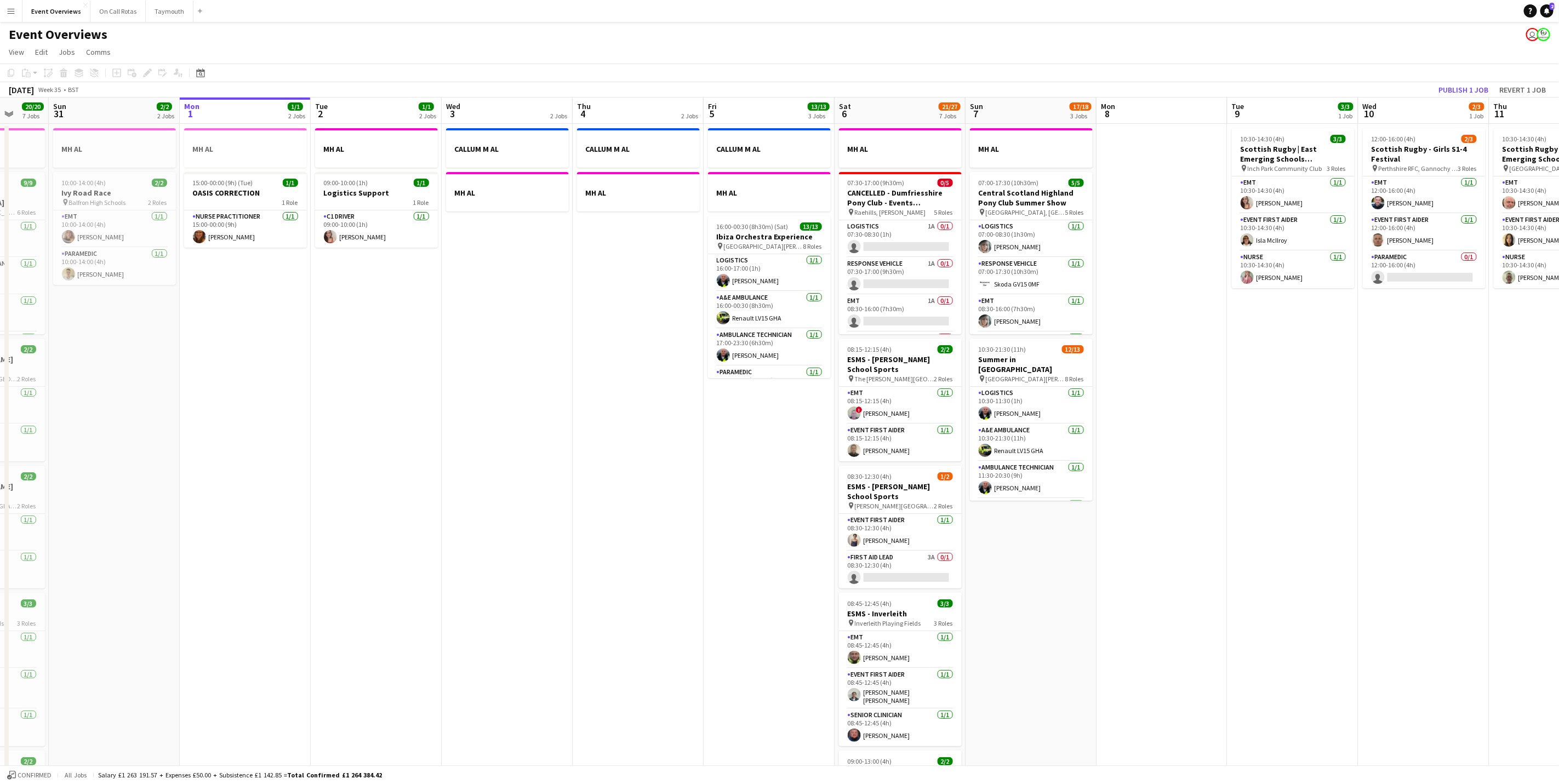
scroll to position [0, 319]
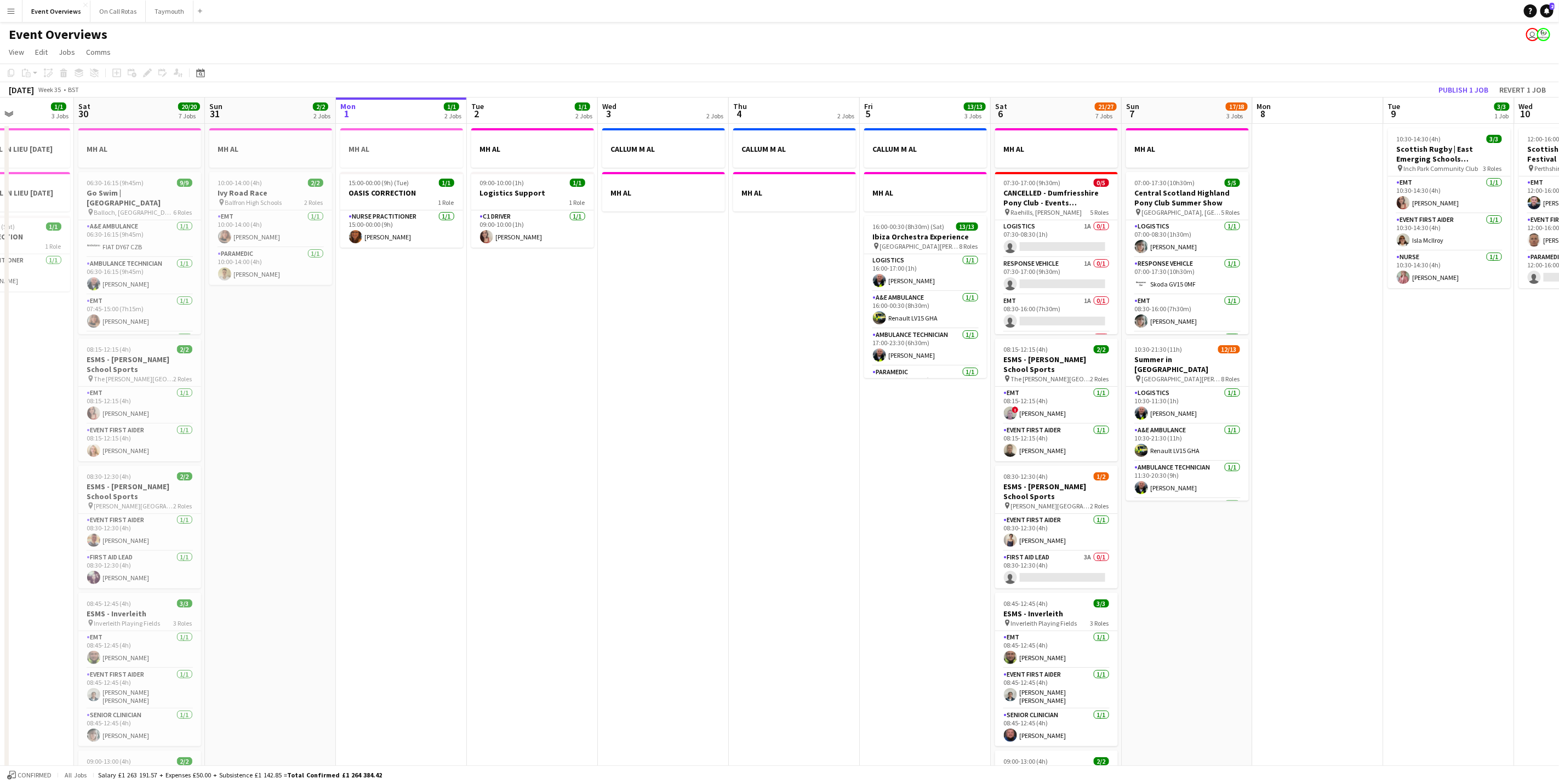
drag, startPoint x: 1064, startPoint y: 672, endPoint x: 1220, endPoint y: 649, distance: 157.7
click at [1220, 649] on app-calendar-viewport "Wed 27 Thu 28 1/1 1 Job Fri 29 1/1 3 Jobs Sat 30 20/20 7 Jobs Sun 31 2/2 2 Jobs…" at bounding box center [779, 579] width 1559 height 964
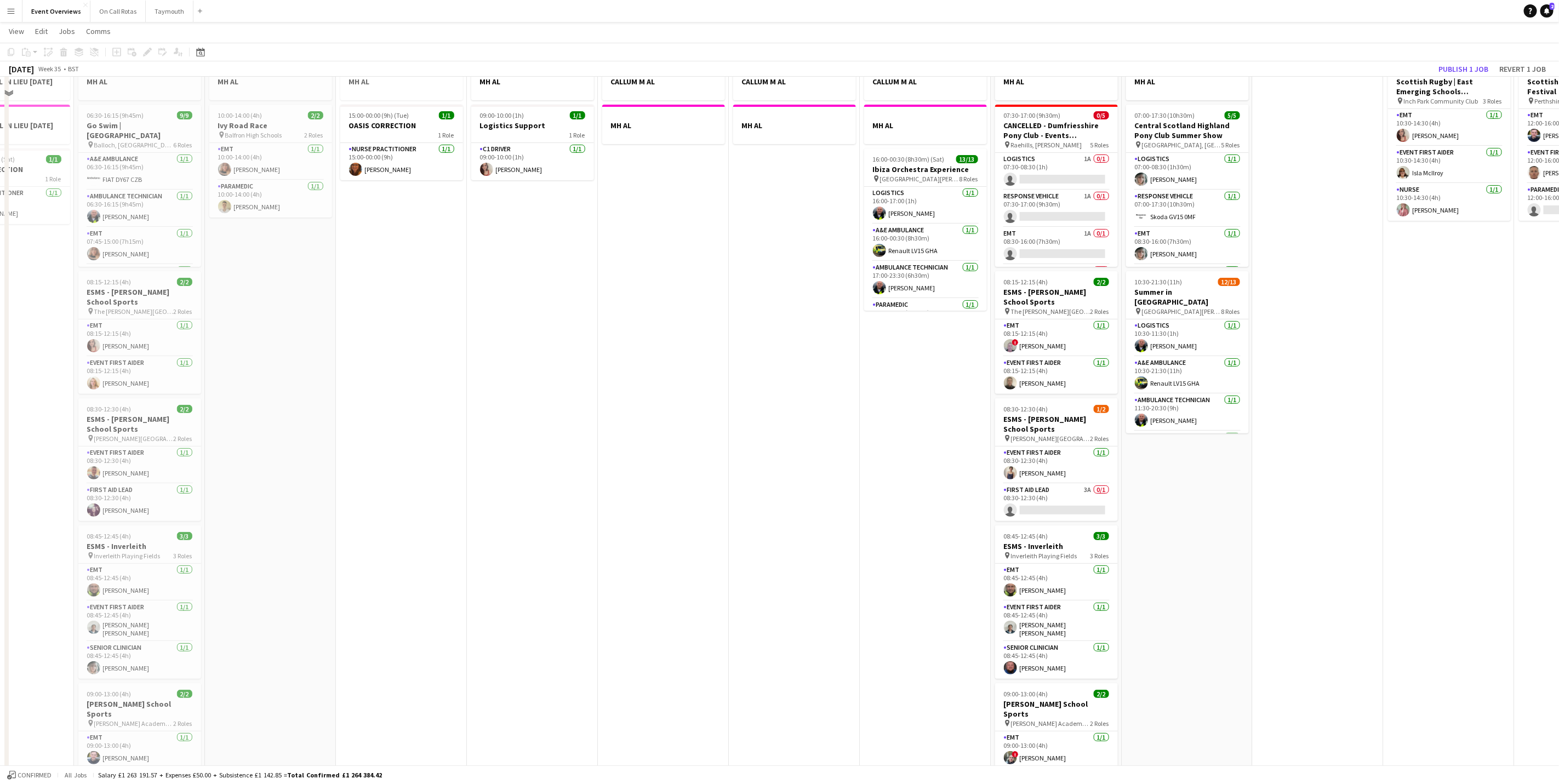
scroll to position [0, 0]
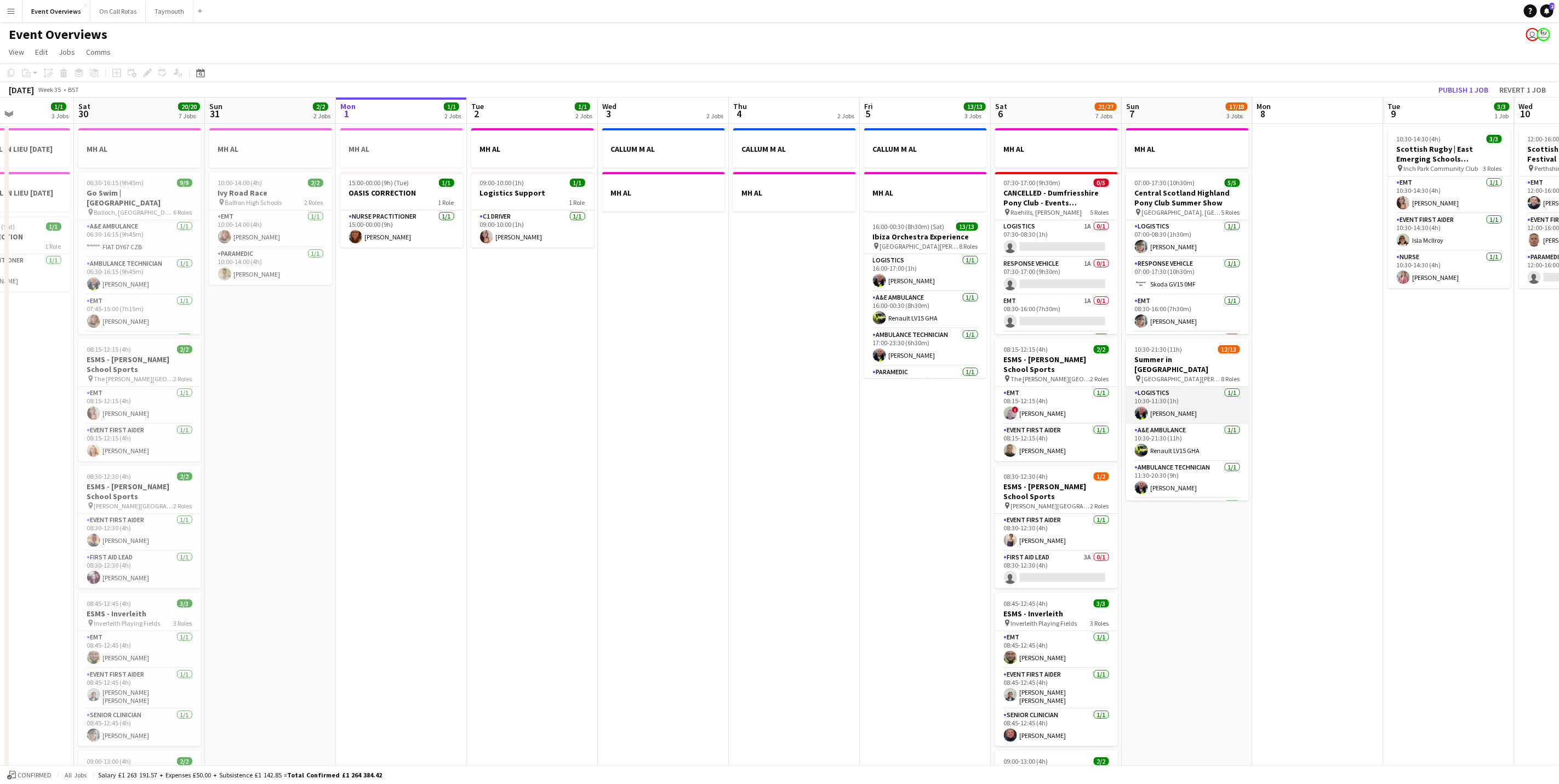
click at [1175, 393] on app-card-role "Logistics [DATE] 10:30-11:30 (1h) [PERSON_NAME]" at bounding box center [1187, 405] width 123 height 37
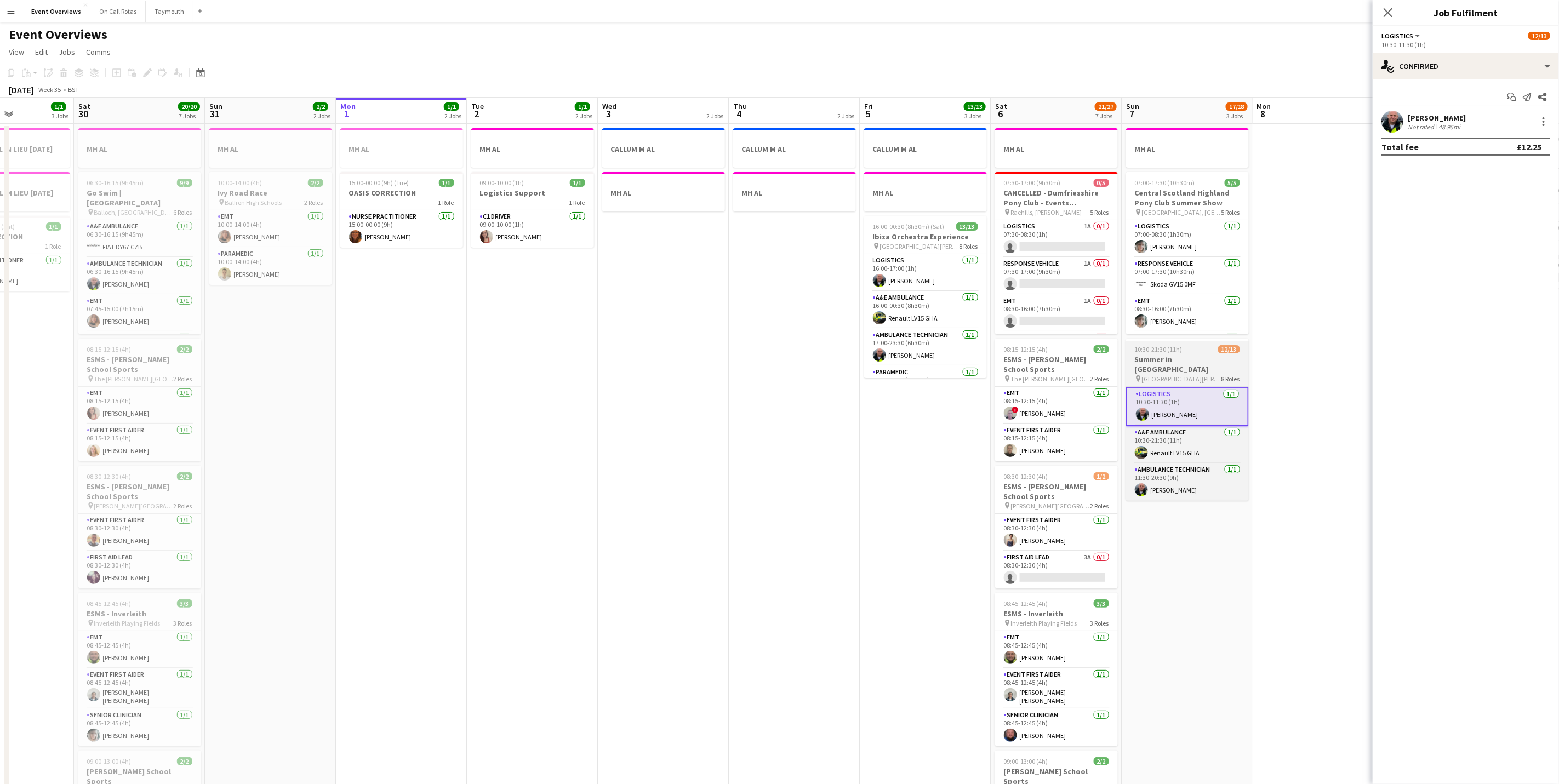
click at [1174, 362] on h3 "Summer in [GEOGRAPHIC_DATA]" at bounding box center [1187, 364] width 123 height 20
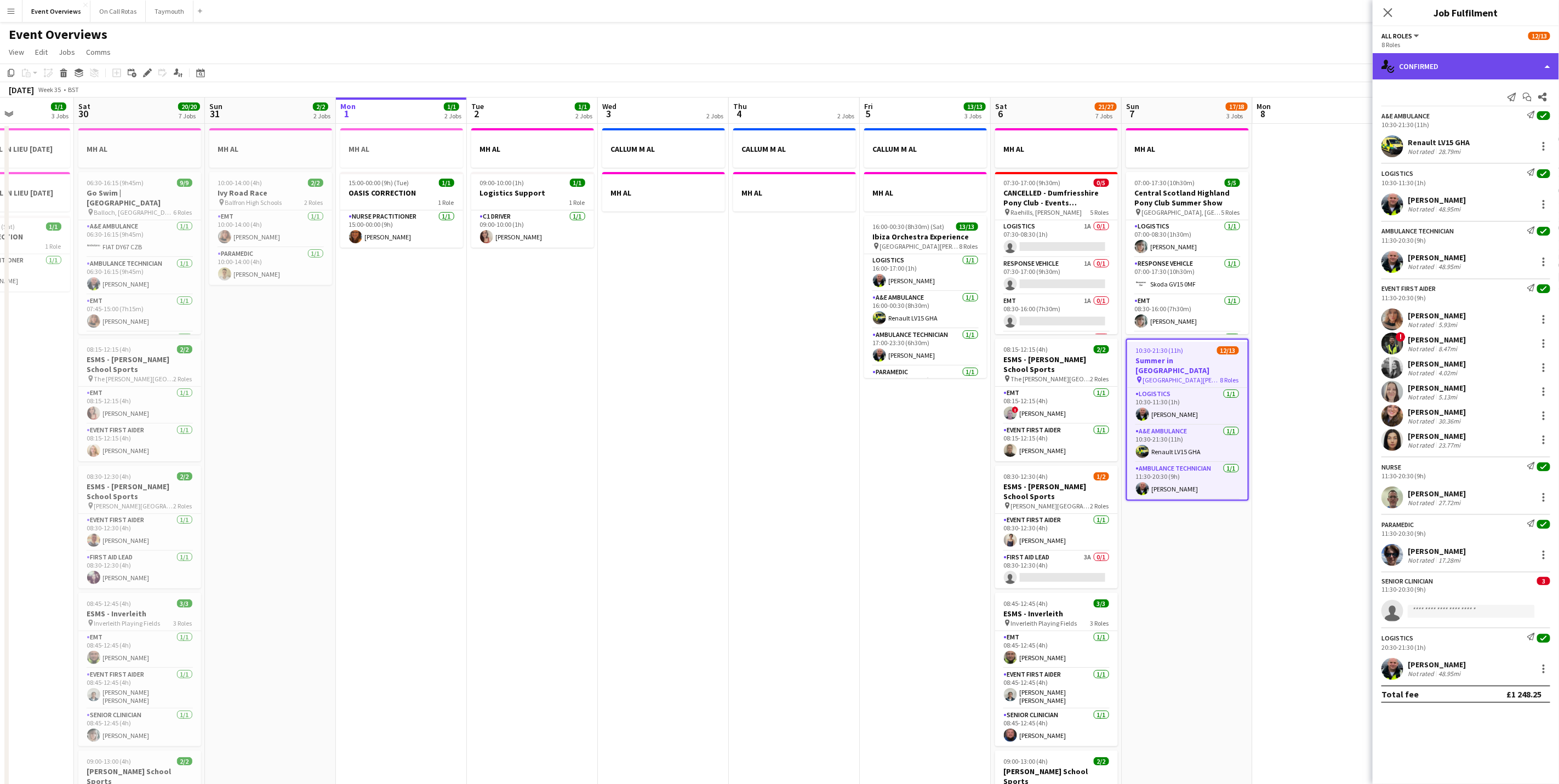
click at [1434, 58] on div "single-neutral-actions-check-2 Confirmed" at bounding box center [1466, 66] width 186 height 26
click at [1478, 117] on div "pen-write Job Details" at bounding box center [1501, 114] width 108 height 22
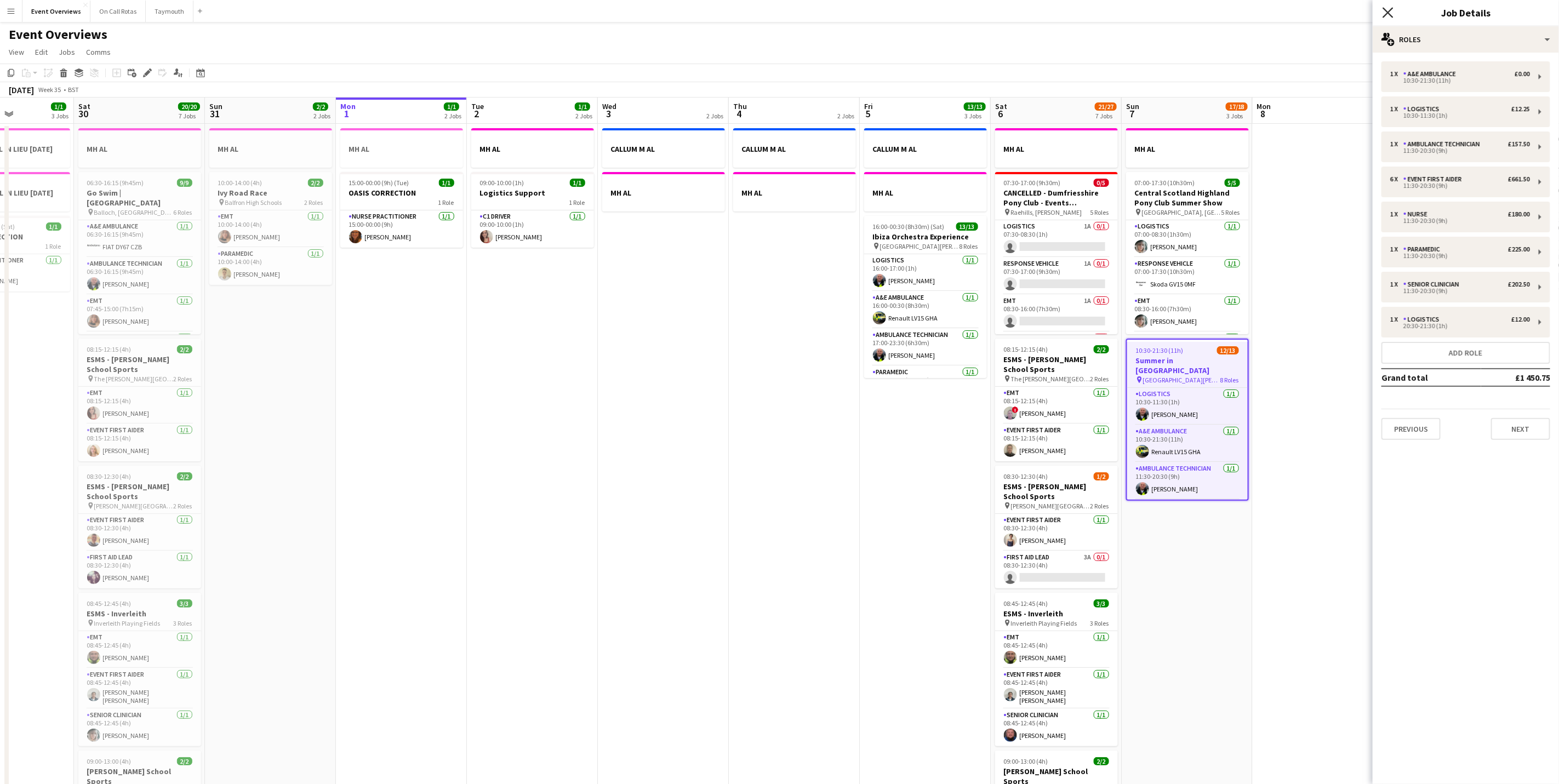
click at [1385, 15] on icon "Close pop-in" at bounding box center [1388, 12] width 10 height 10
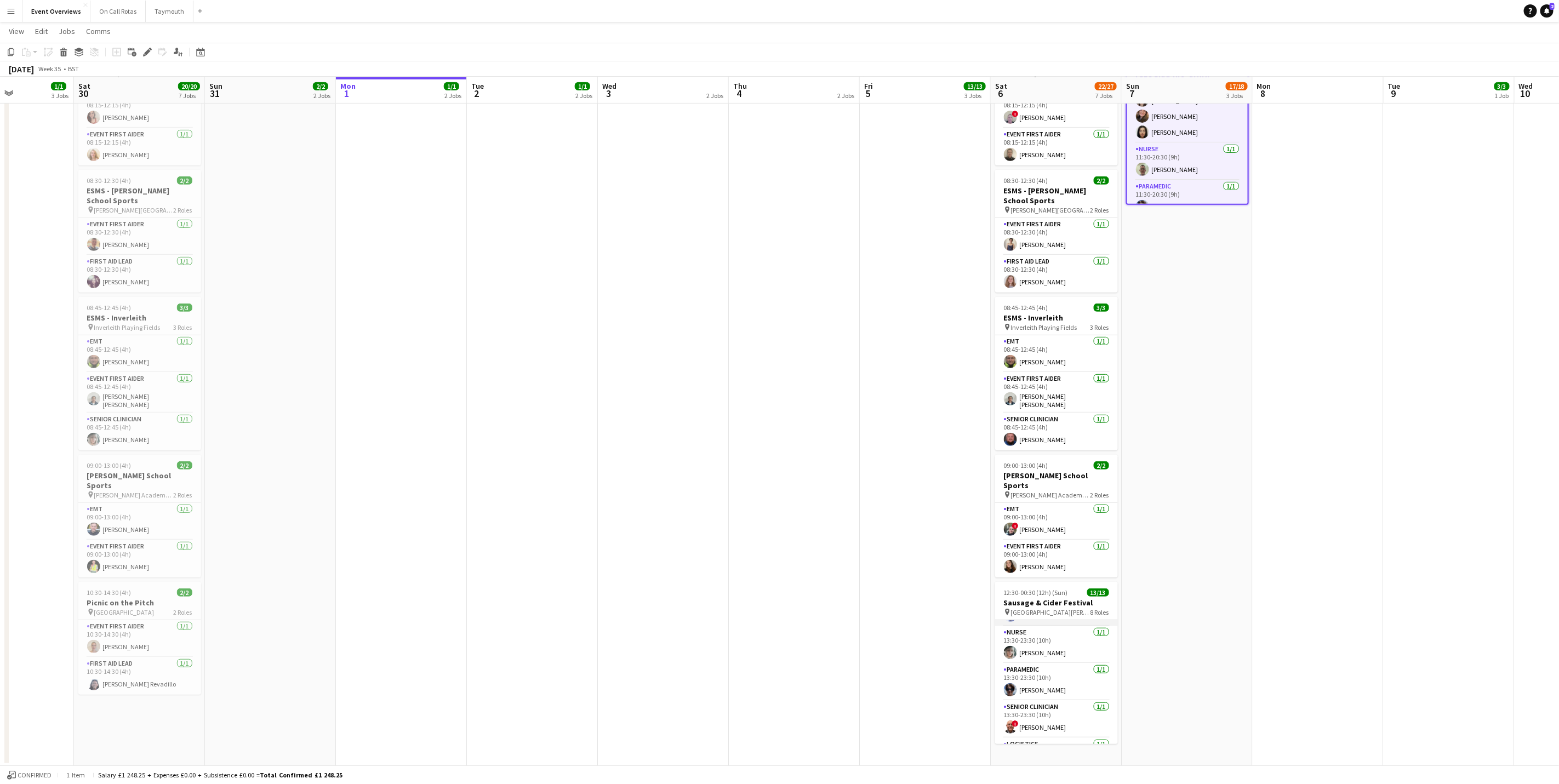
scroll to position [247, 0]
click at [1057, 654] on app-card-role "Paramedic [DATE] 13:30-23:30 (10h) [PERSON_NAME]" at bounding box center [1057, 657] width 123 height 37
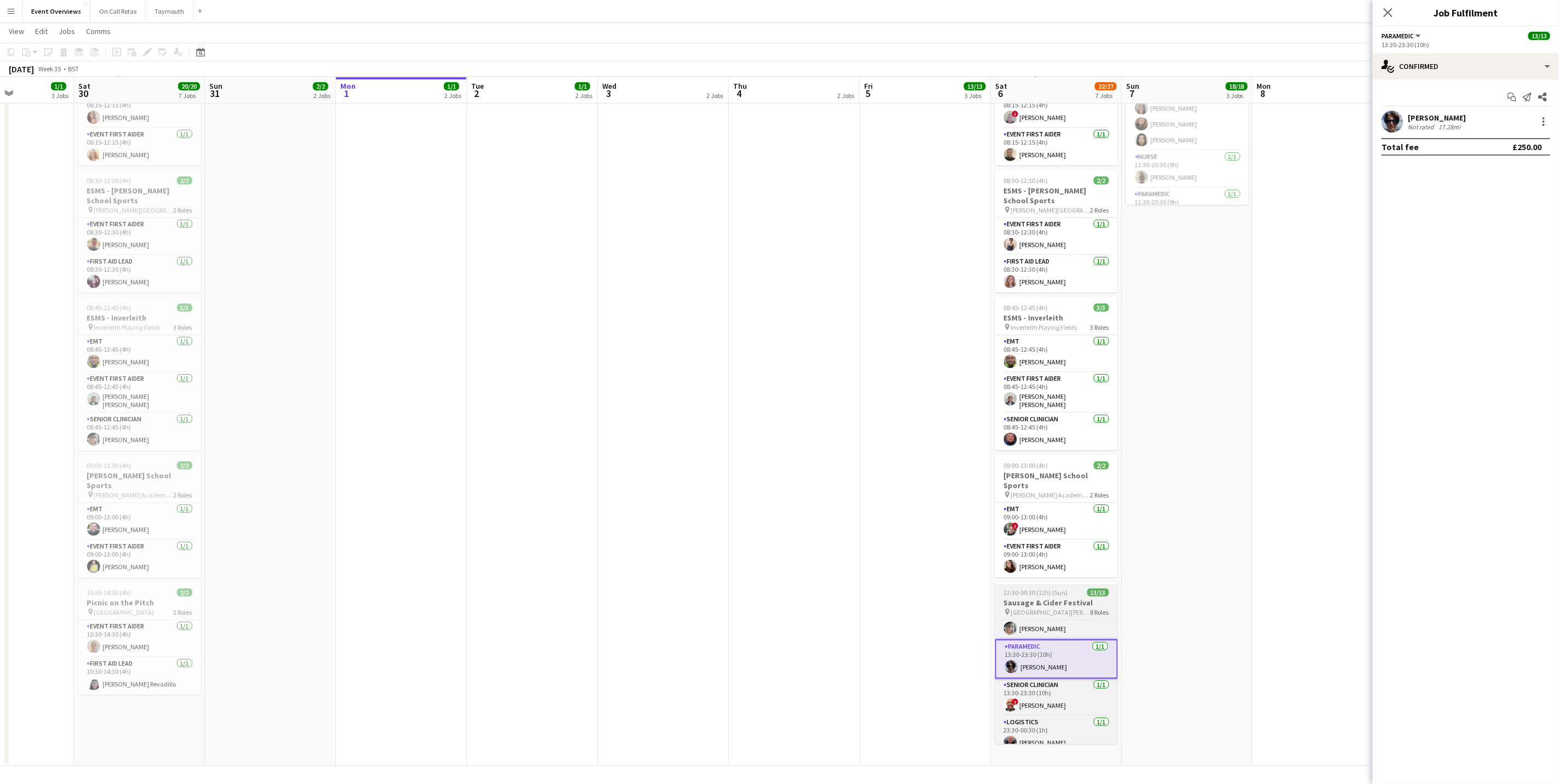
click at [1026, 608] on span "[GEOGRAPHIC_DATA][PERSON_NAME], [GEOGRAPHIC_DATA]" at bounding box center [1050, 611] width 79 height 8
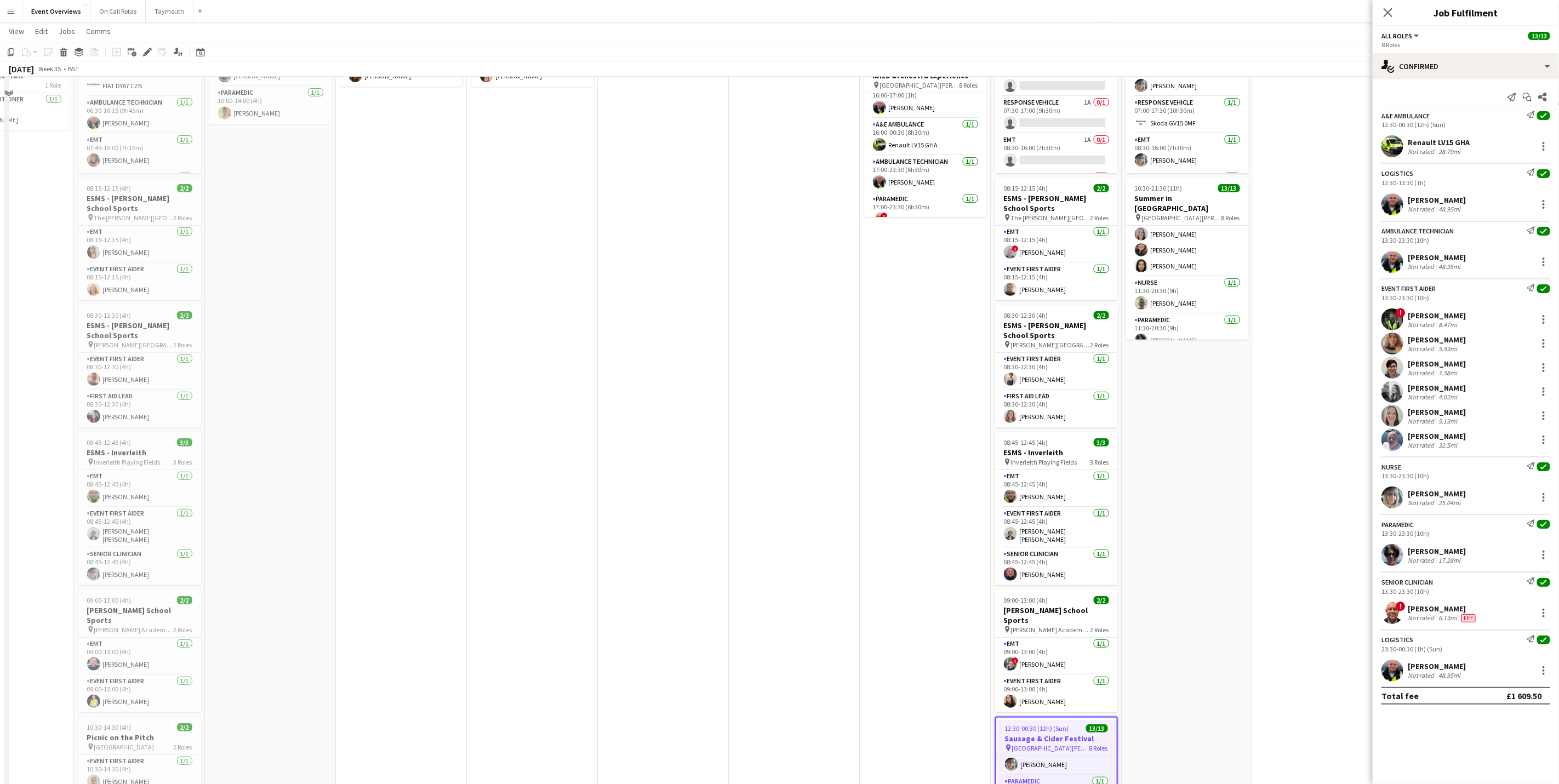
scroll to position [130, 0]
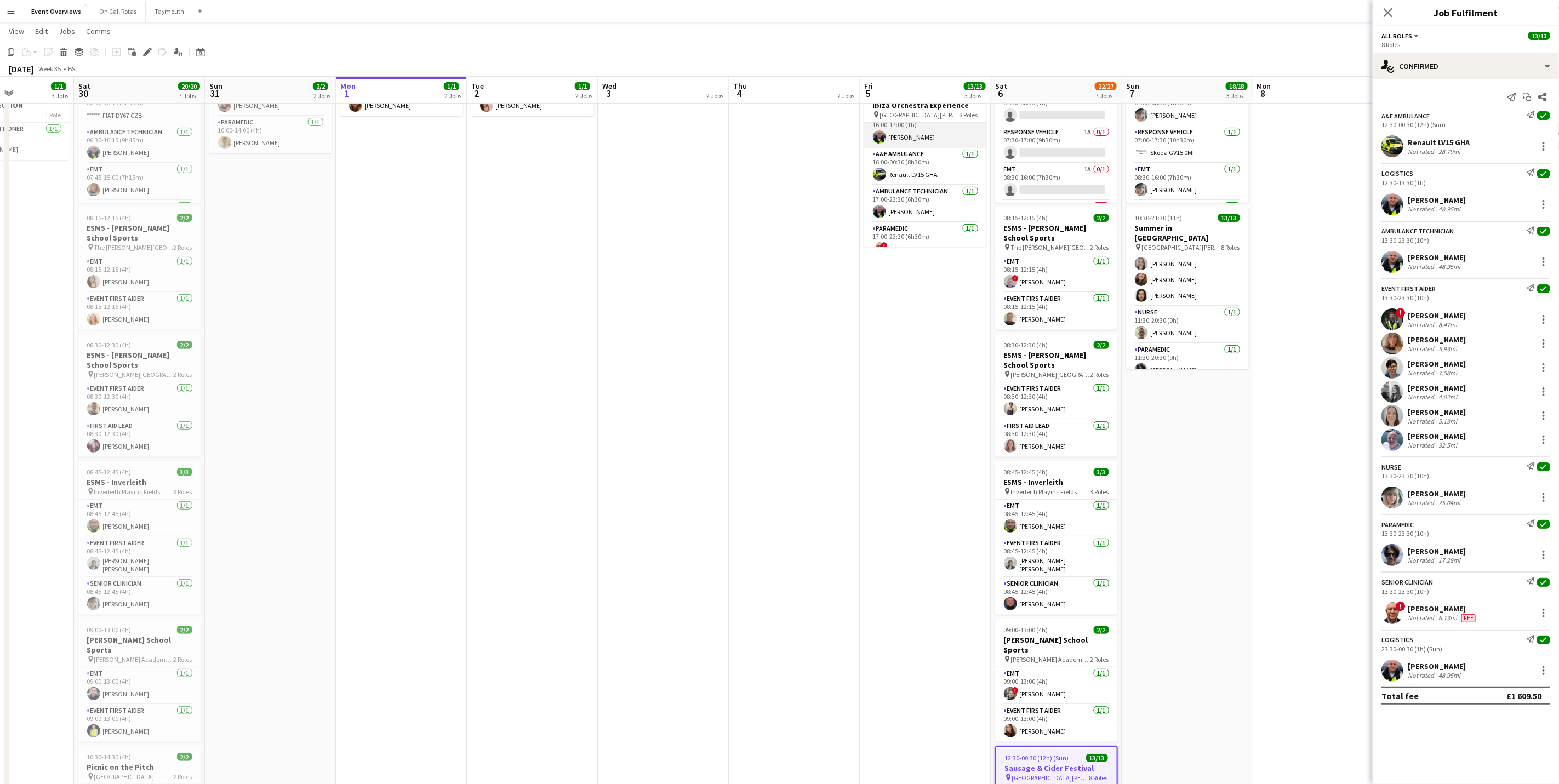
click at [924, 146] on app-card-role "Logistics [DATE] 16:00-17:00 (1h) [PERSON_NAME]" at bounding box center [925, 129] width 123 height 37
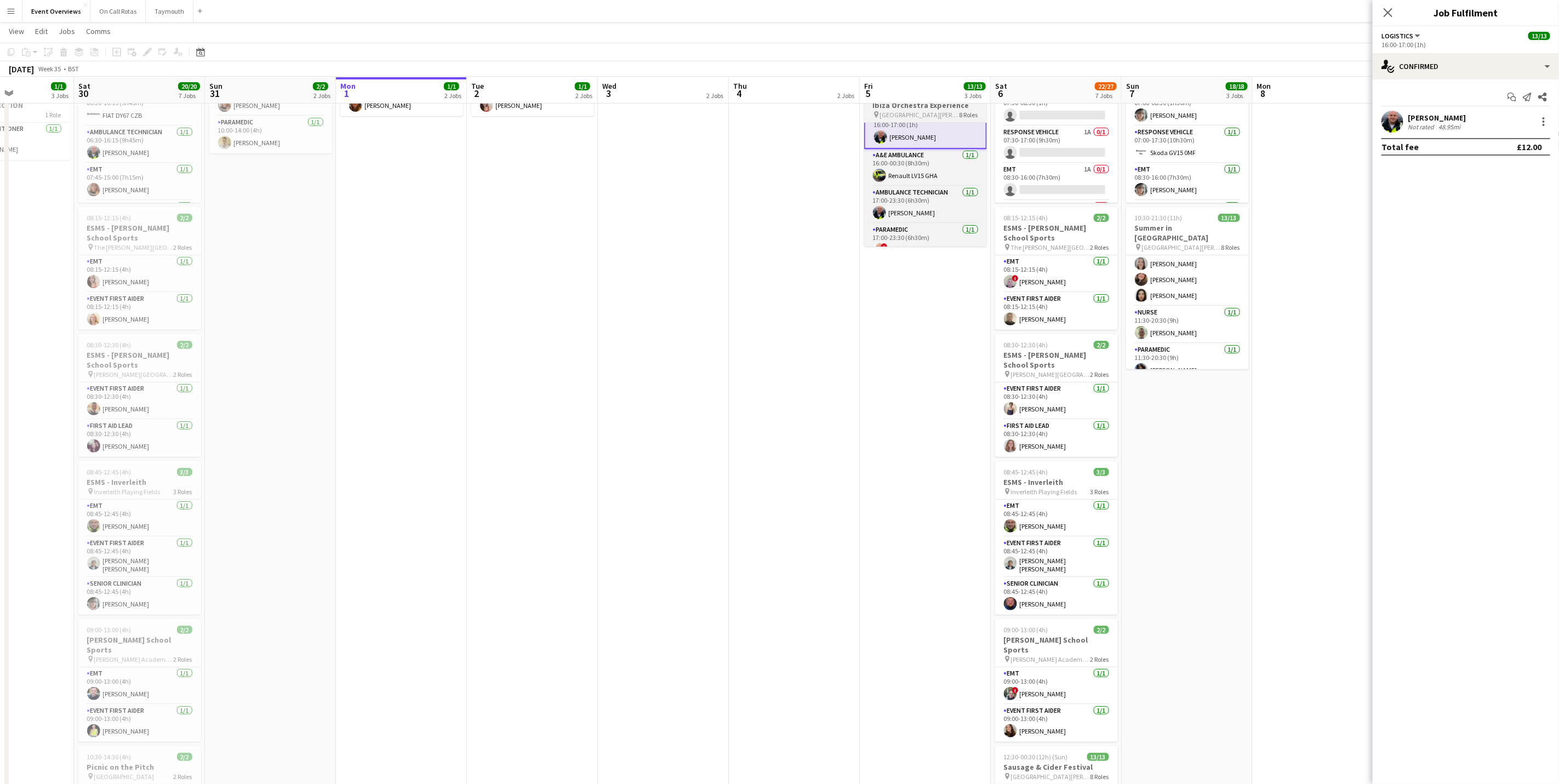
click at [909, 108] on h3 "Ibiza Orchestra Experience" at bounding box center [925, 106] width 123 height 10
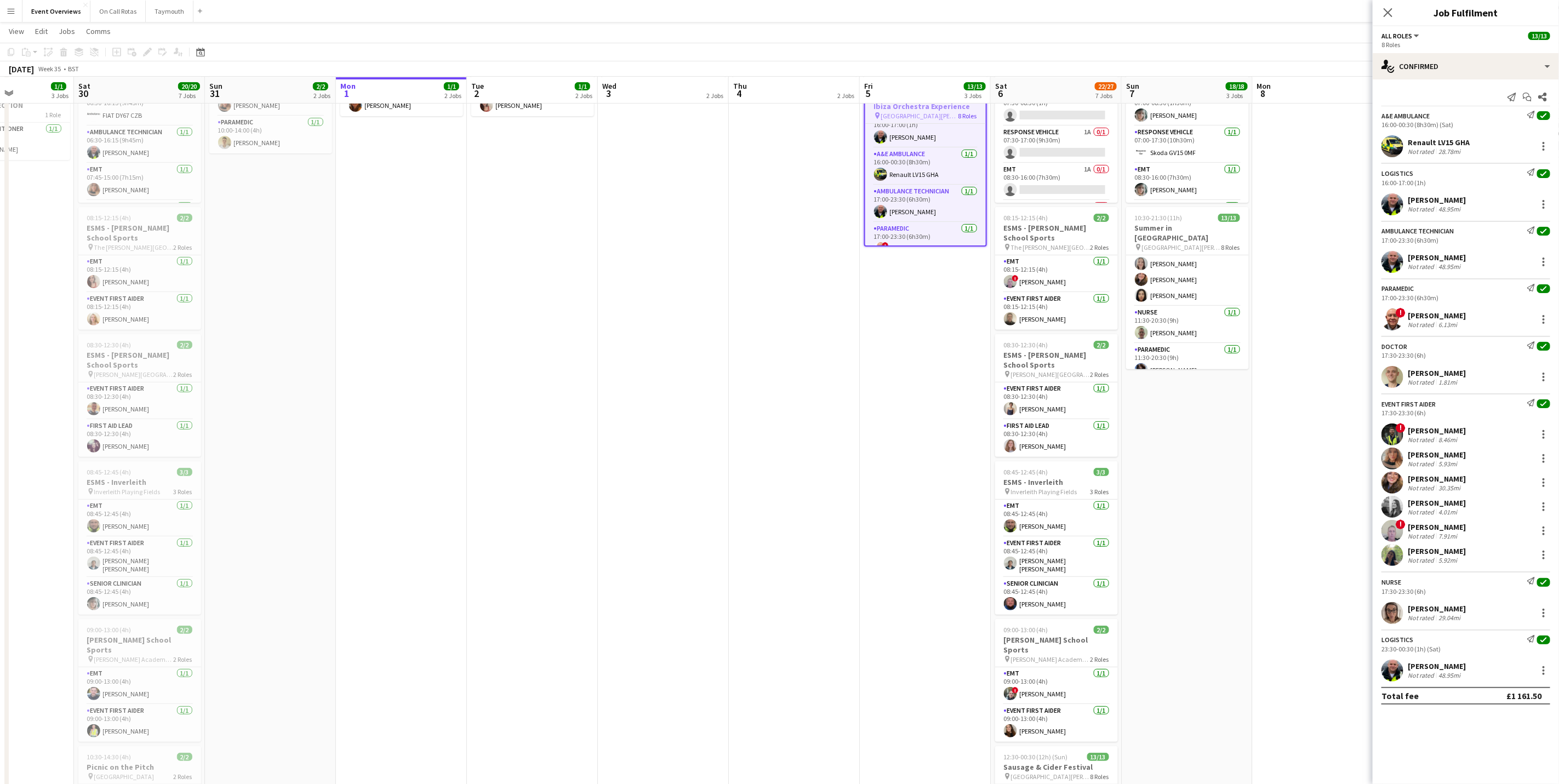
scroll to position [12, 0]
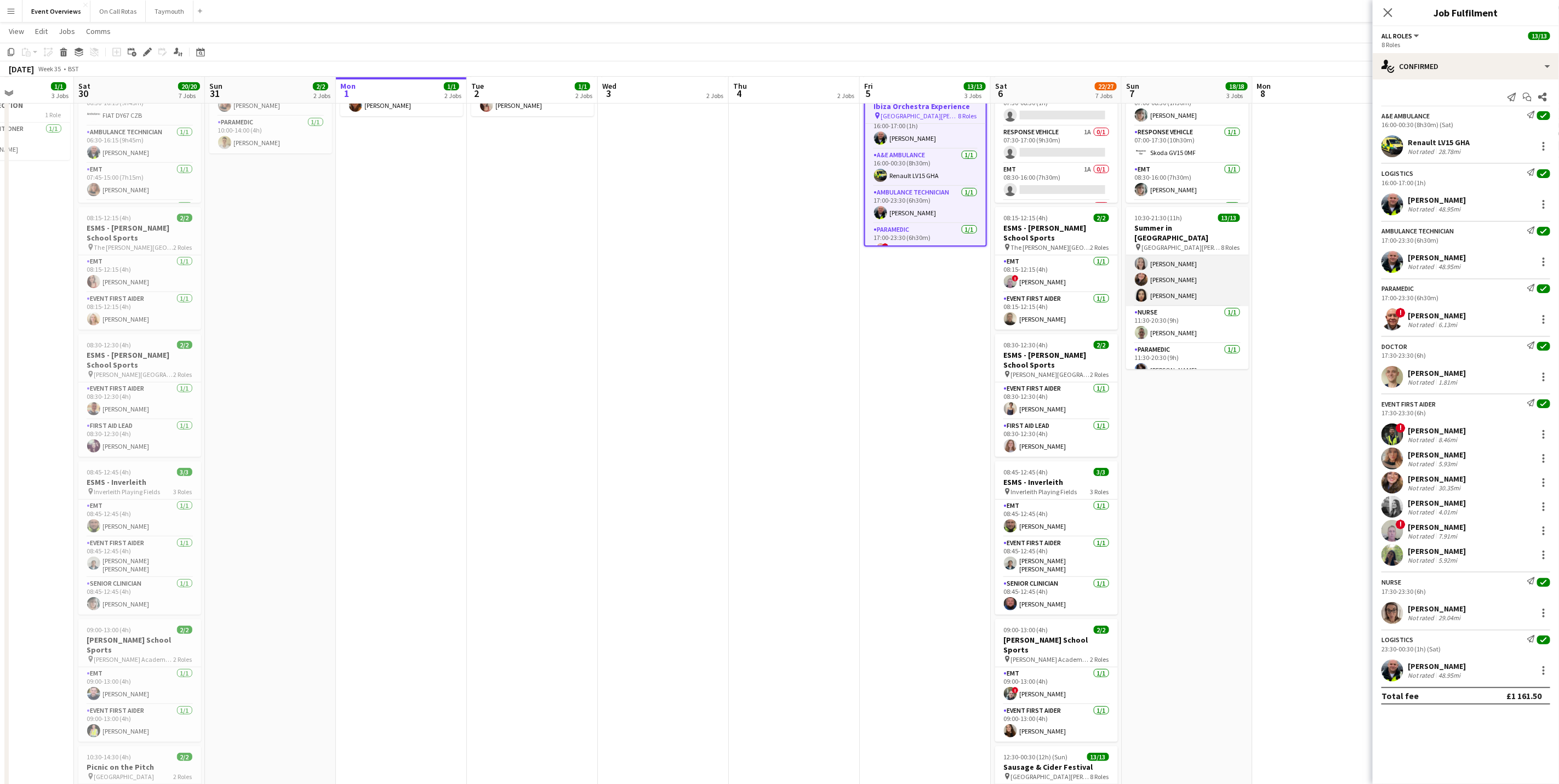
click at [1183, 269] on app-card-role "Event First Aider [DATE] 11:30-20:30 (9h) [PERSON_NAME] ! [PERSON_NAME] [PERSON…" at bounding box center [1187, 248] width 123 height 116
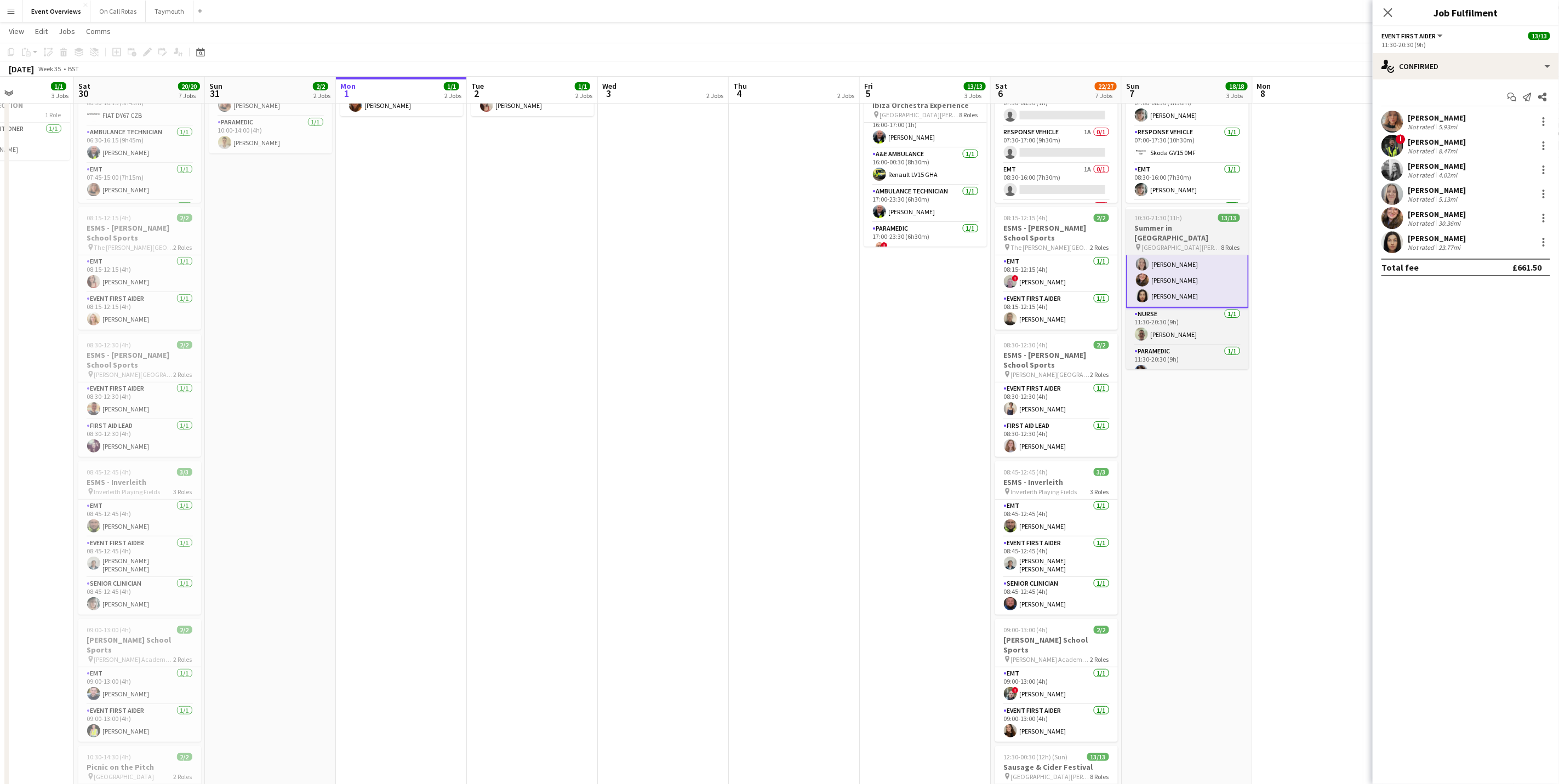
click at [1181, 230] on h3 "Summer in [GEOGRAPHIC_DATA]" at bounding box center [1187, 232] width 123 height 20
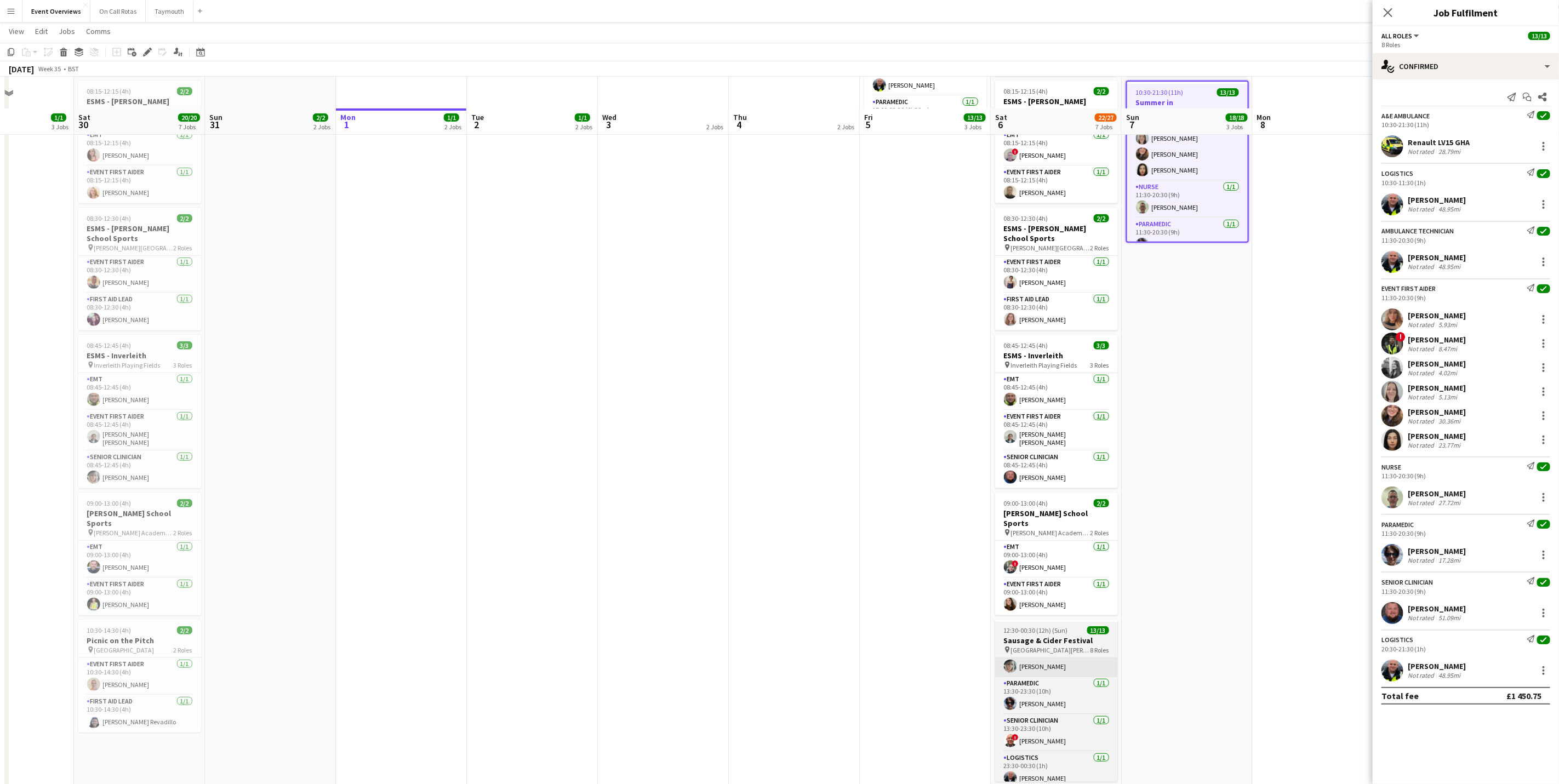
scroll to position [295, 0]
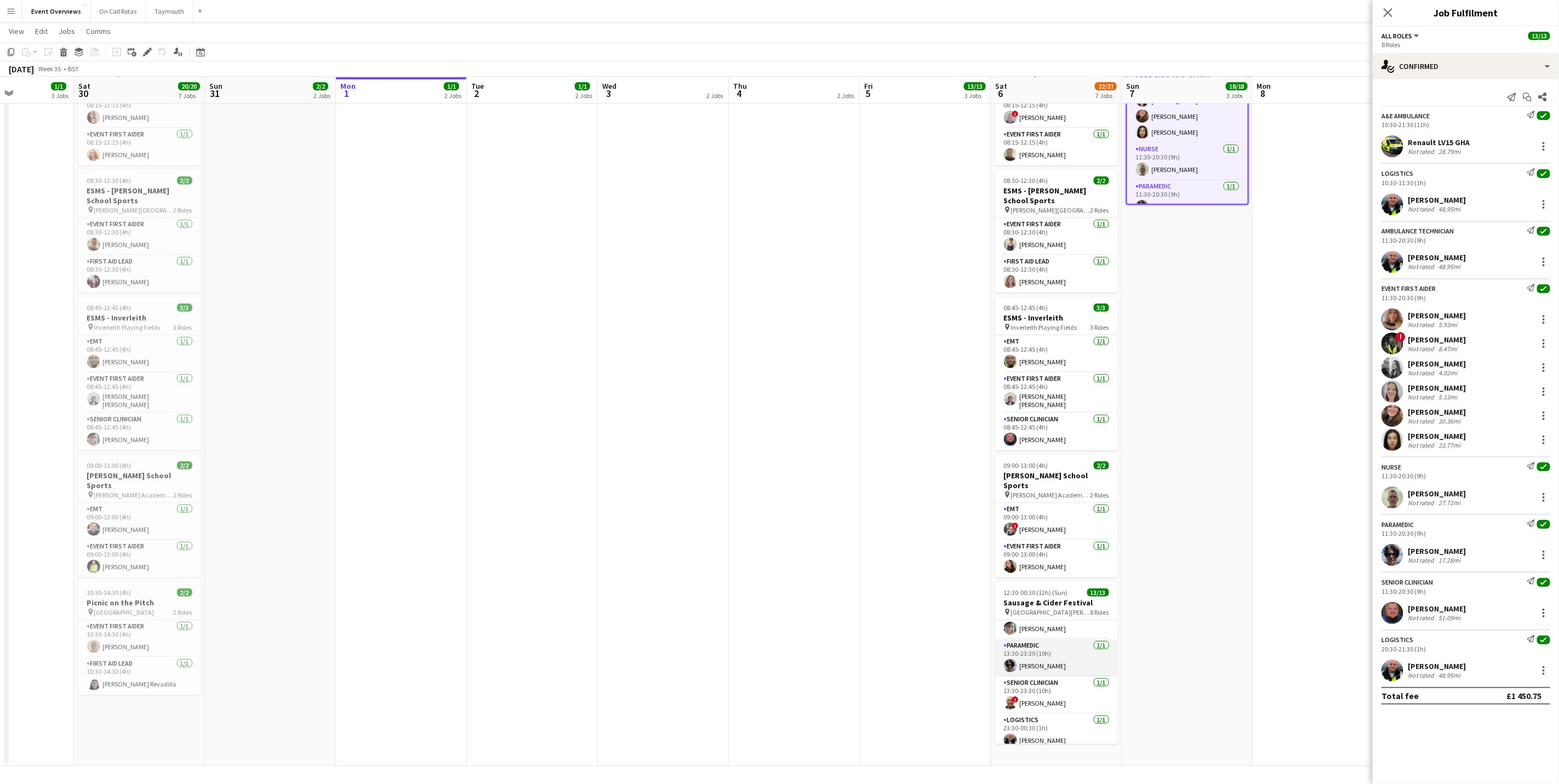
click at [1082, 657] on app-card-role "Paramedic [DATE] 13:30-23:30 (10h) [PERSON_NAME]" at bounding box center [1057, 657] width 123 height 37
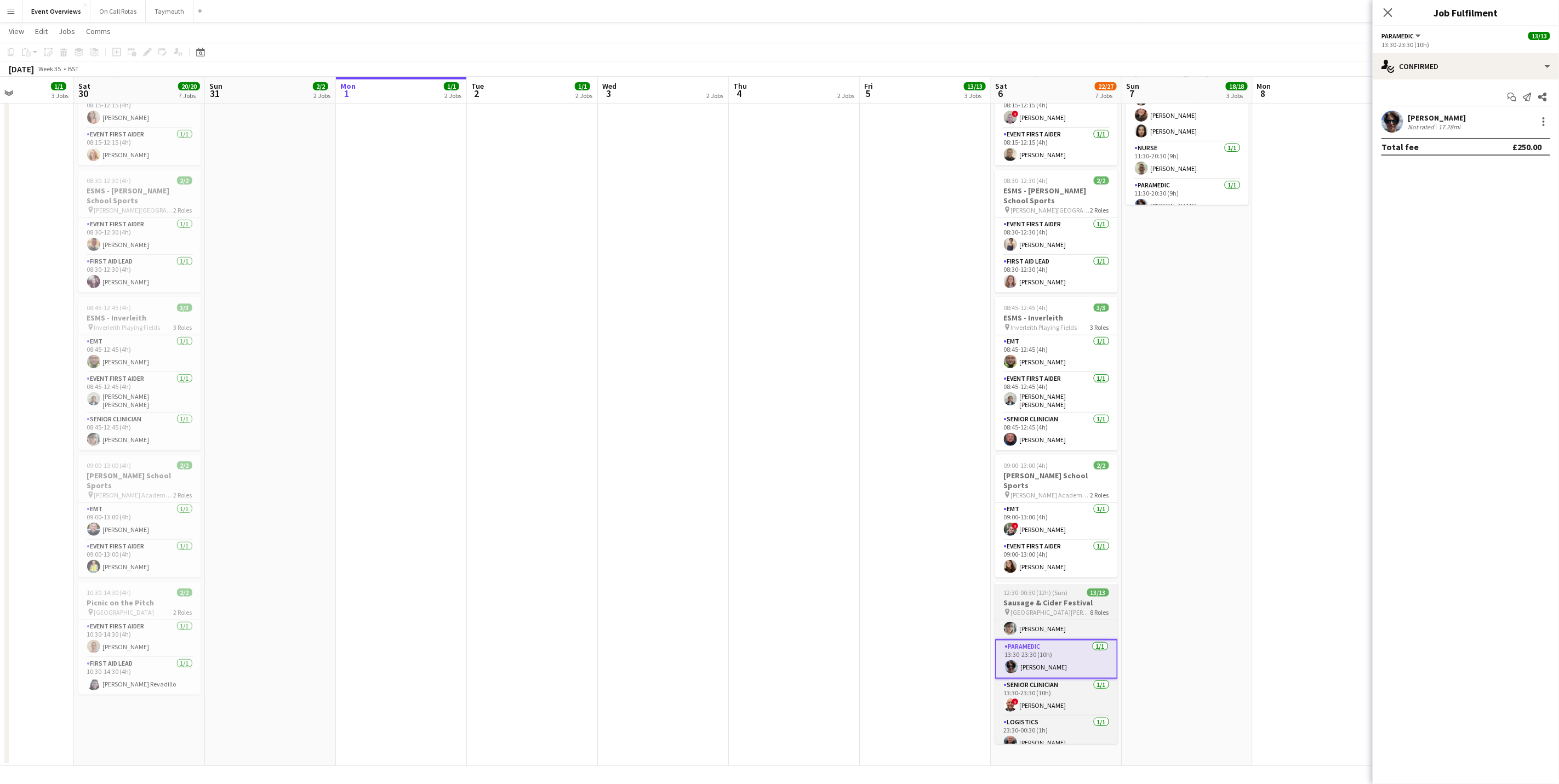
click at [1049, 598] on h3 "Sausage & Cider Festival" at bounding box center [1057, 603] width 123 height 10
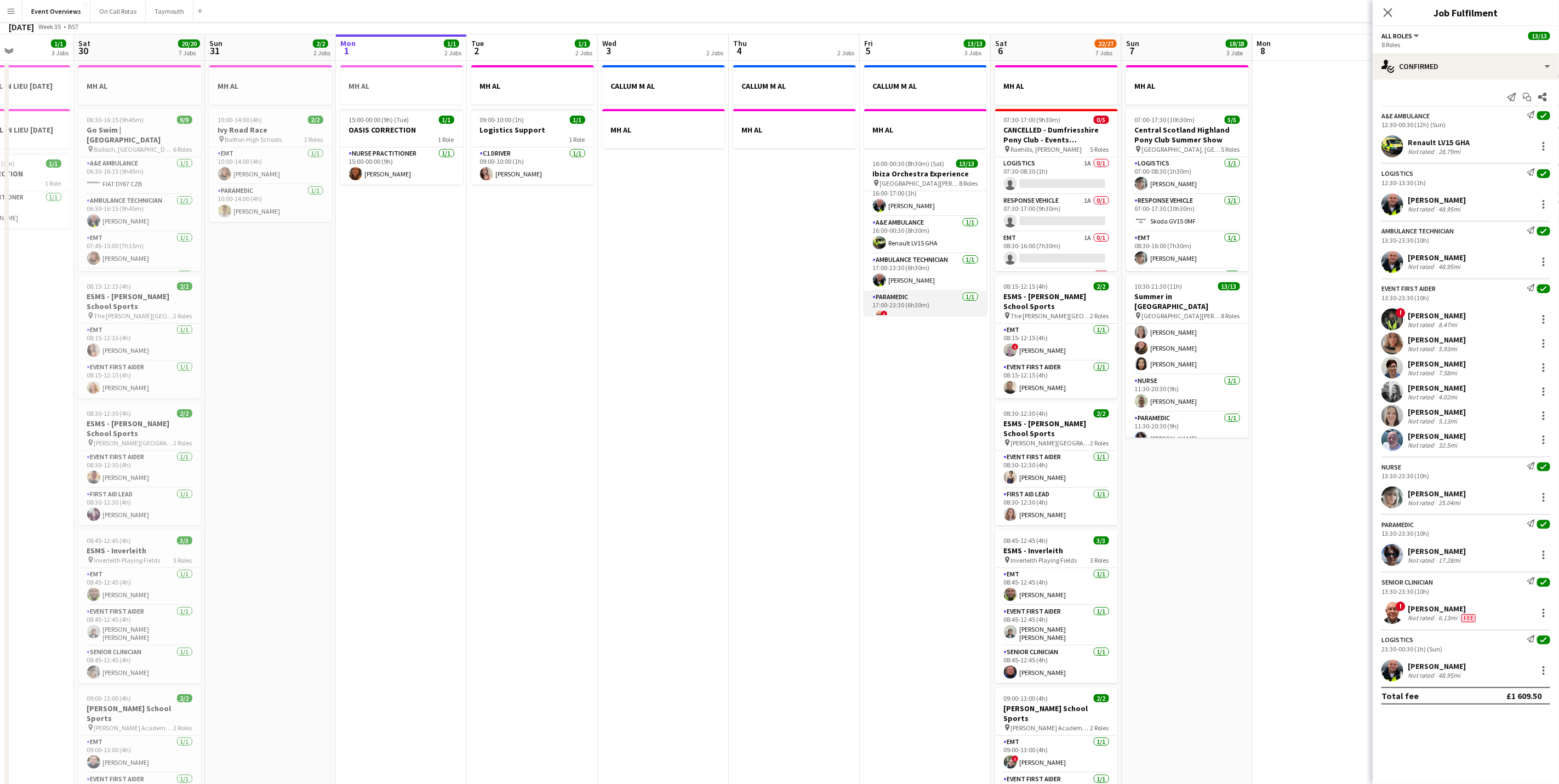
scroll to position [0, 0]
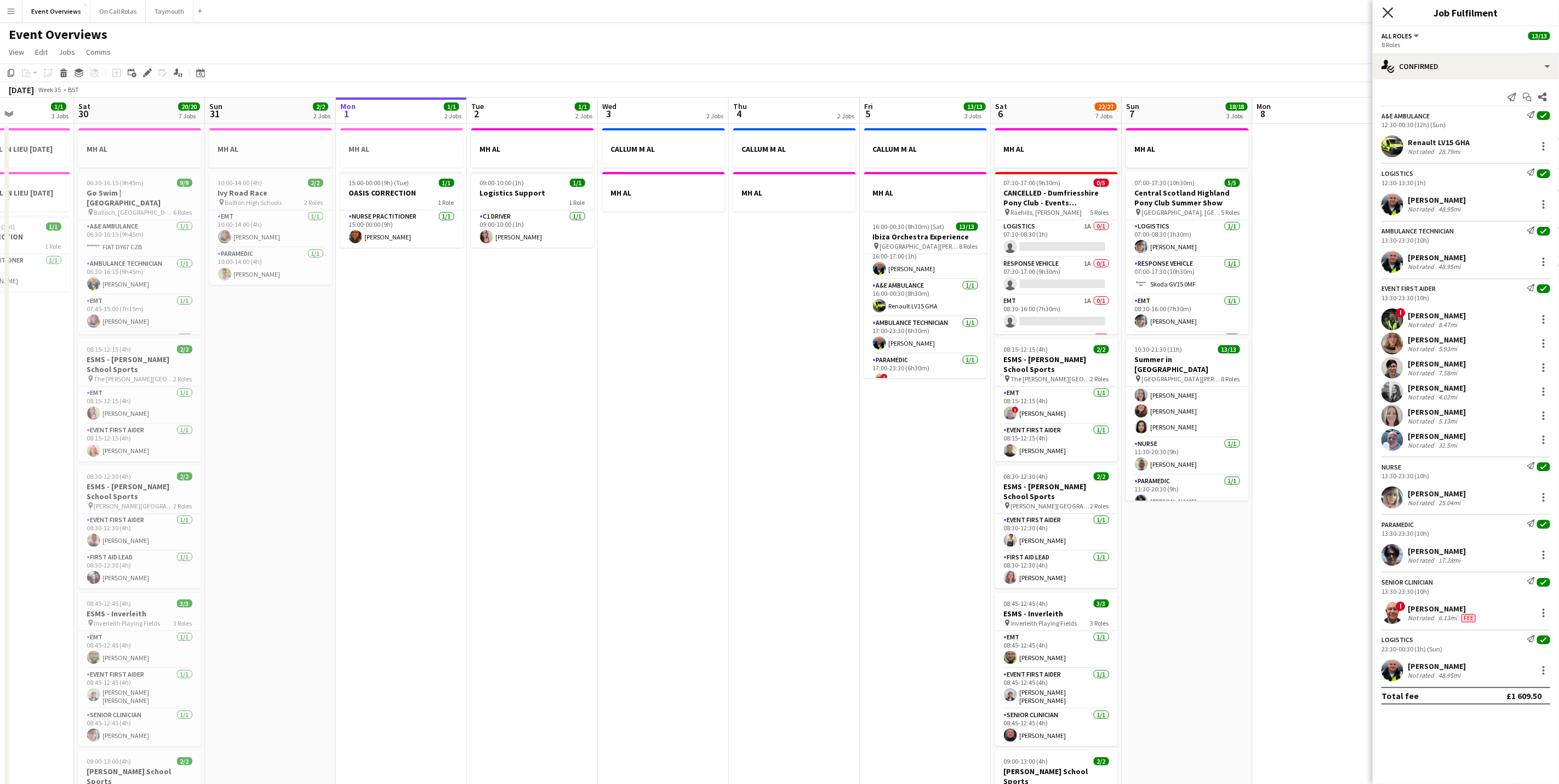
click at [1389, 9] on icon "Close pop-in" at bounding box center [1388, 12] width 10 height 10
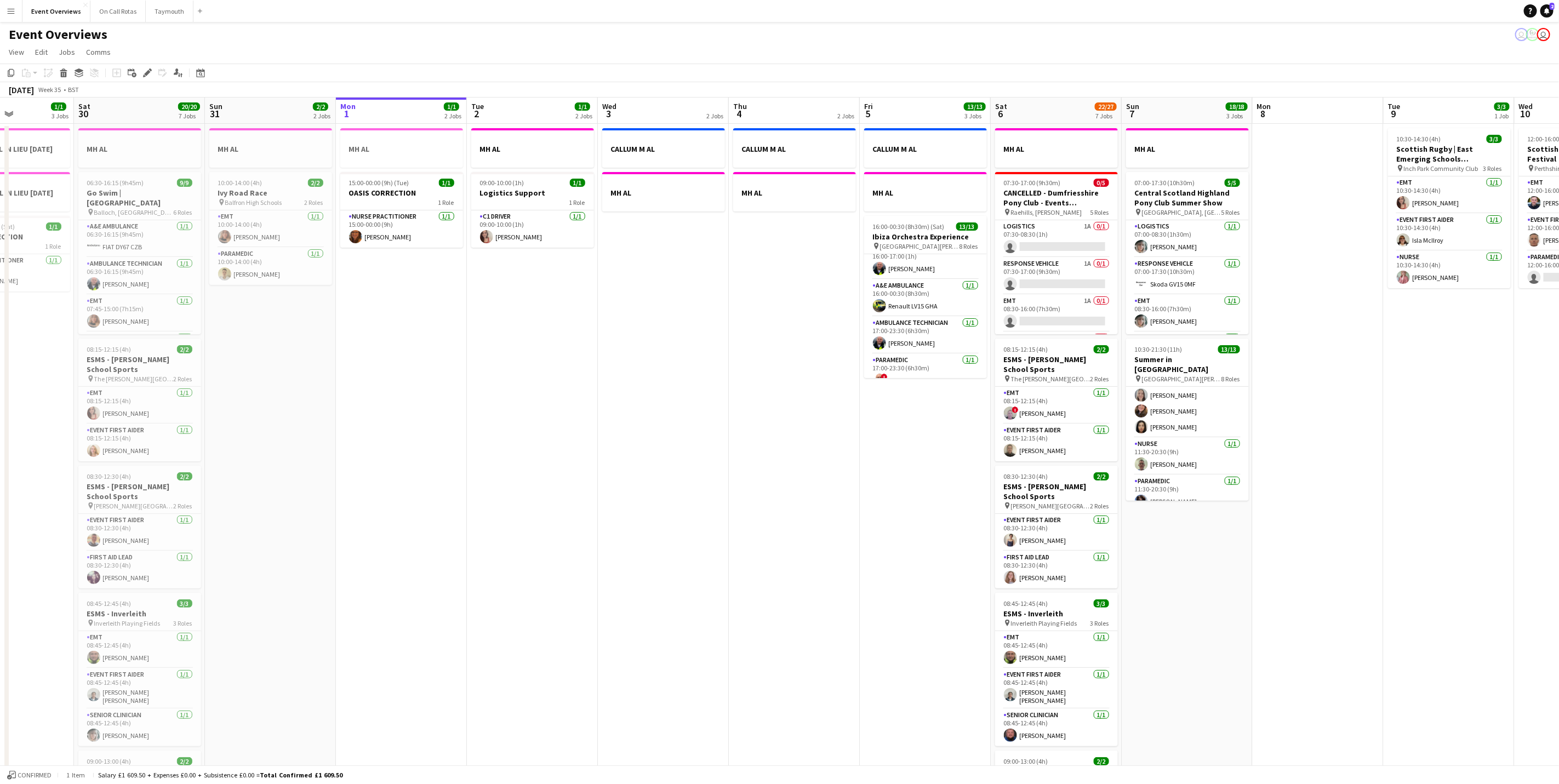
scroll to position [0, 336]
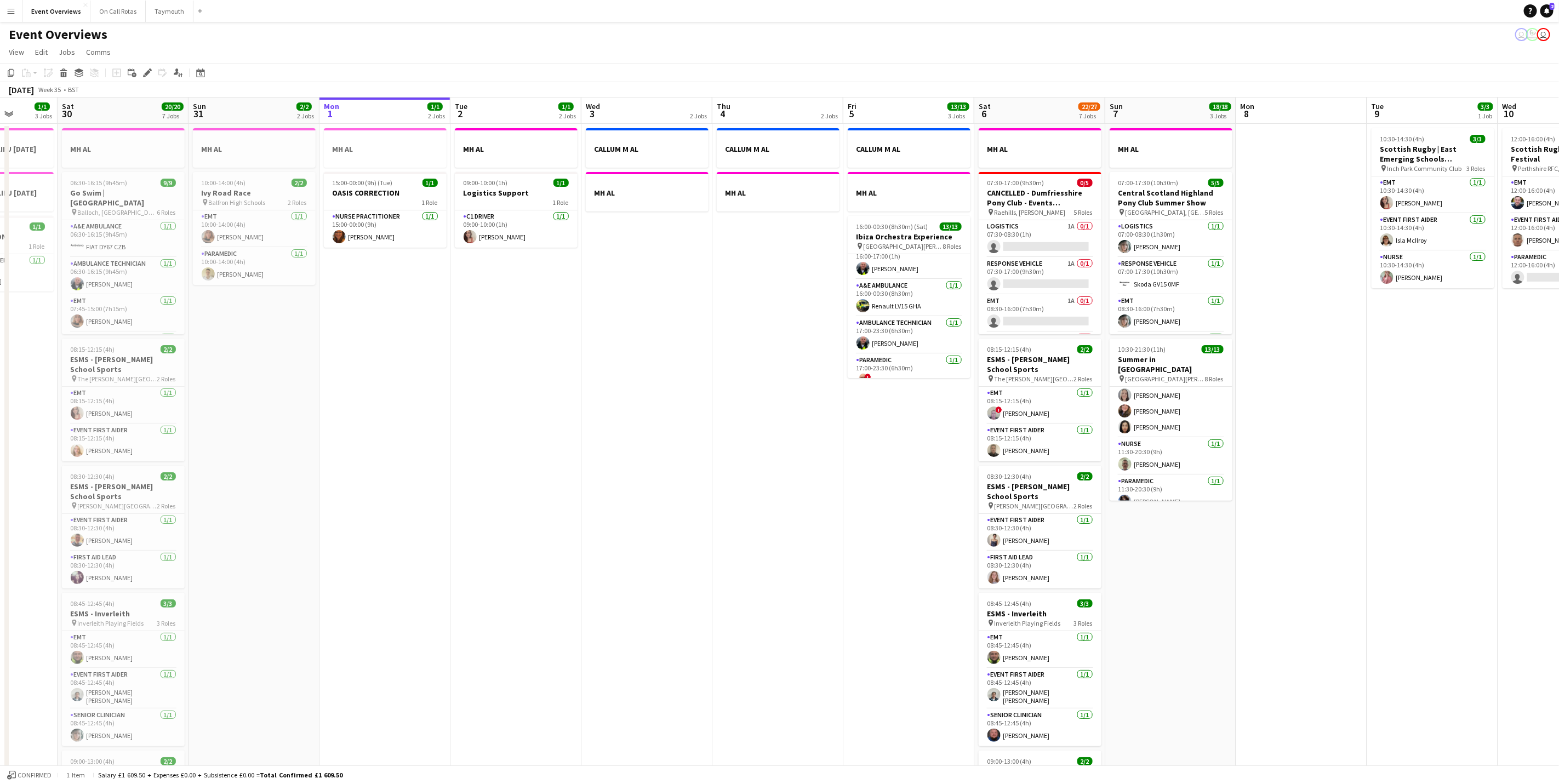
drag, startPoint x: 1392, startPoint y: 541, endPoint x: 1266, endPoint y: 562, distance: 127.7
click at [1266, 562] on app-calendar-viewport "Wed 27 Thu 28 1/1 1 Job Fri 29 1/1 3 Jobs Sat 30 20/20 7 Jobs Sun 31 2/2 2 Jobs…" at bounding box center [779, 579] width 1559 height 964
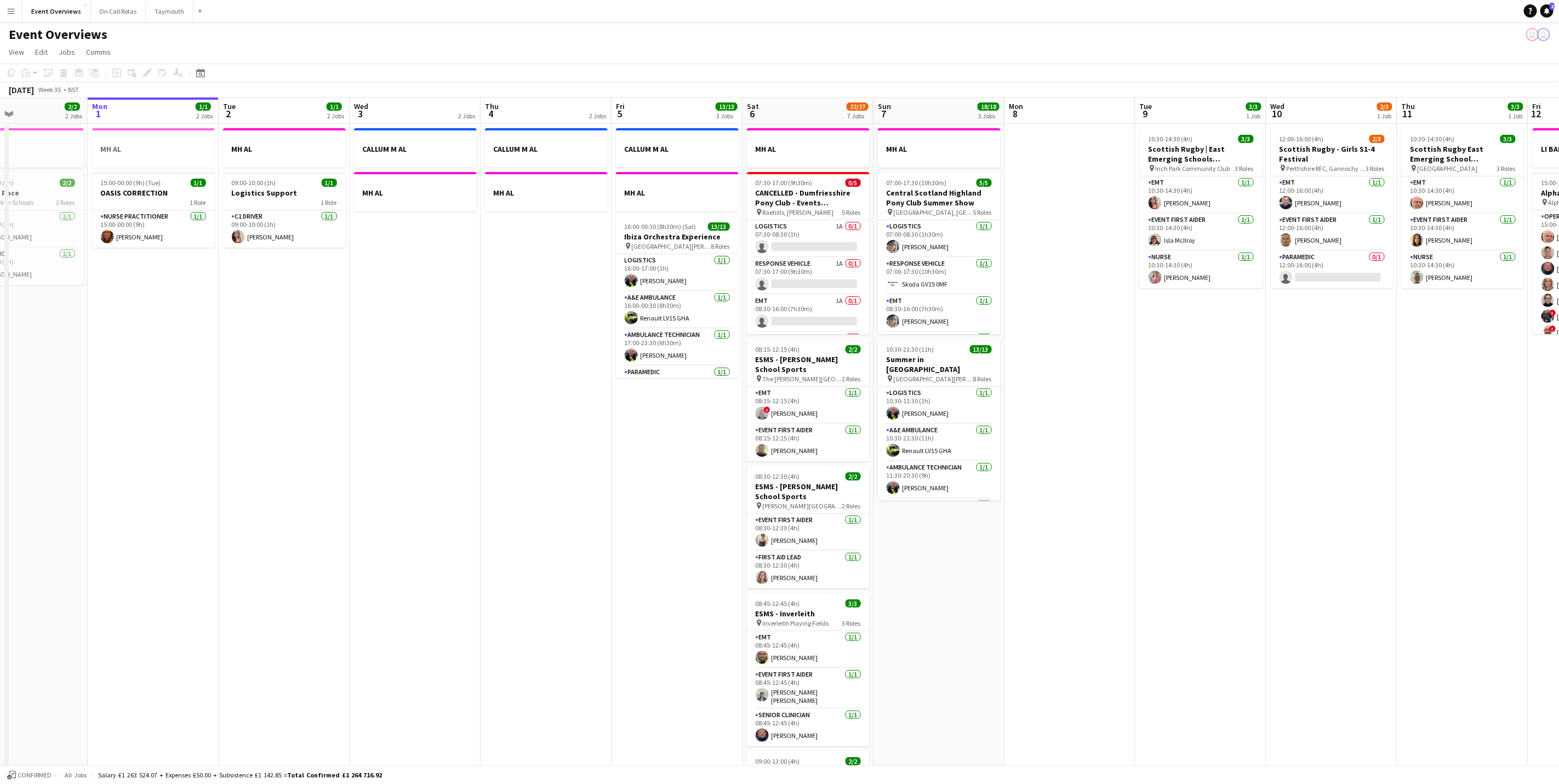
scroll to position [0, 406]
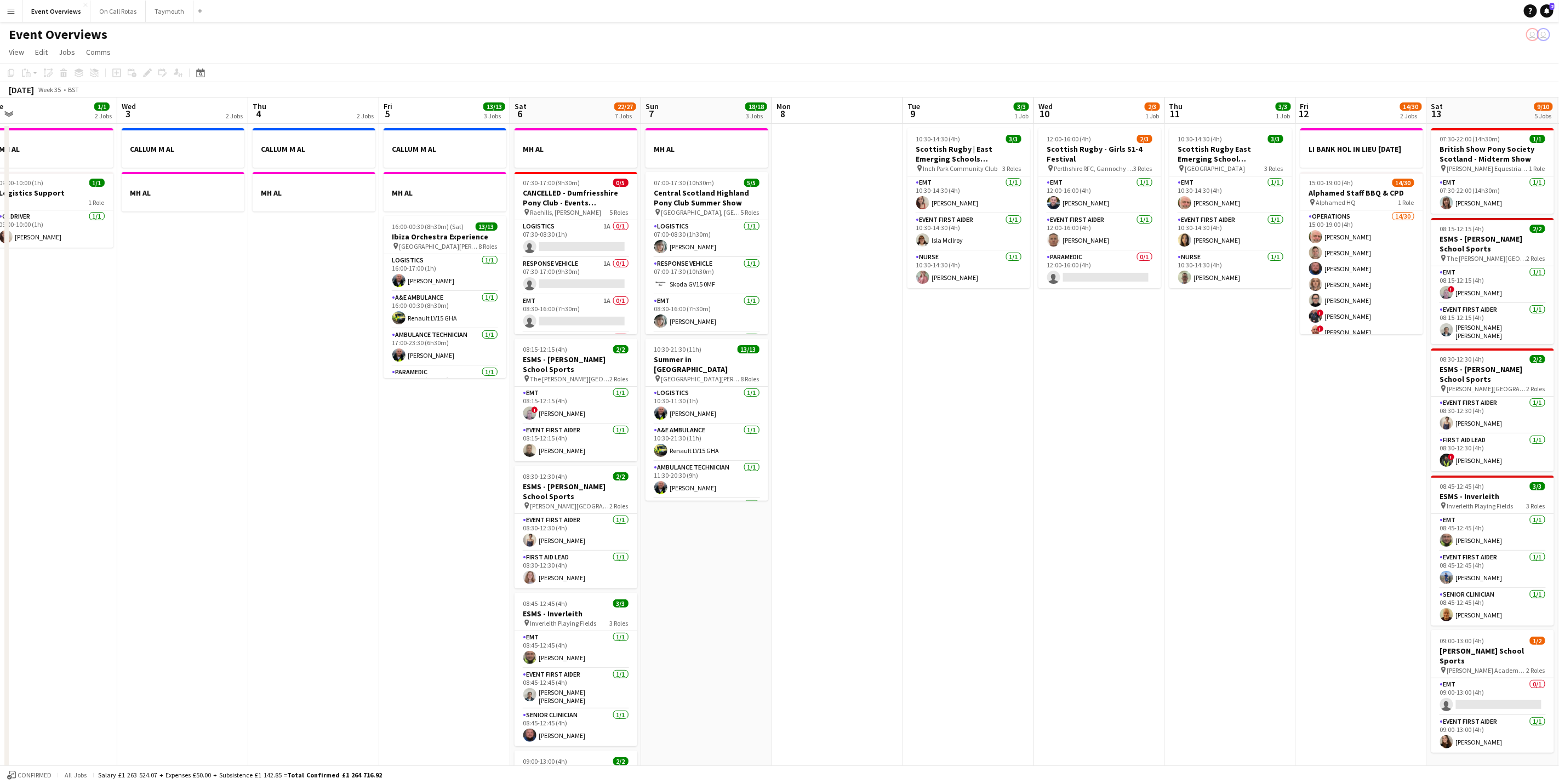
drag, startPoint x: 835, startPoint y: 534, endPoint x: 502, endPoint y: 517, distance: 333.4
click at [502, 517] on app-calendar-viewport "Sat 30 20/20 7 Jobs Sun 31 2/2 2 Jobs Mon 1 1/1 2 Jobs Tue 2 1/1 2 Jobs Wed 3 2…" at bounding box center [779, 579] width 1559 height 964
